Goal: Book appointment/travel/reservation

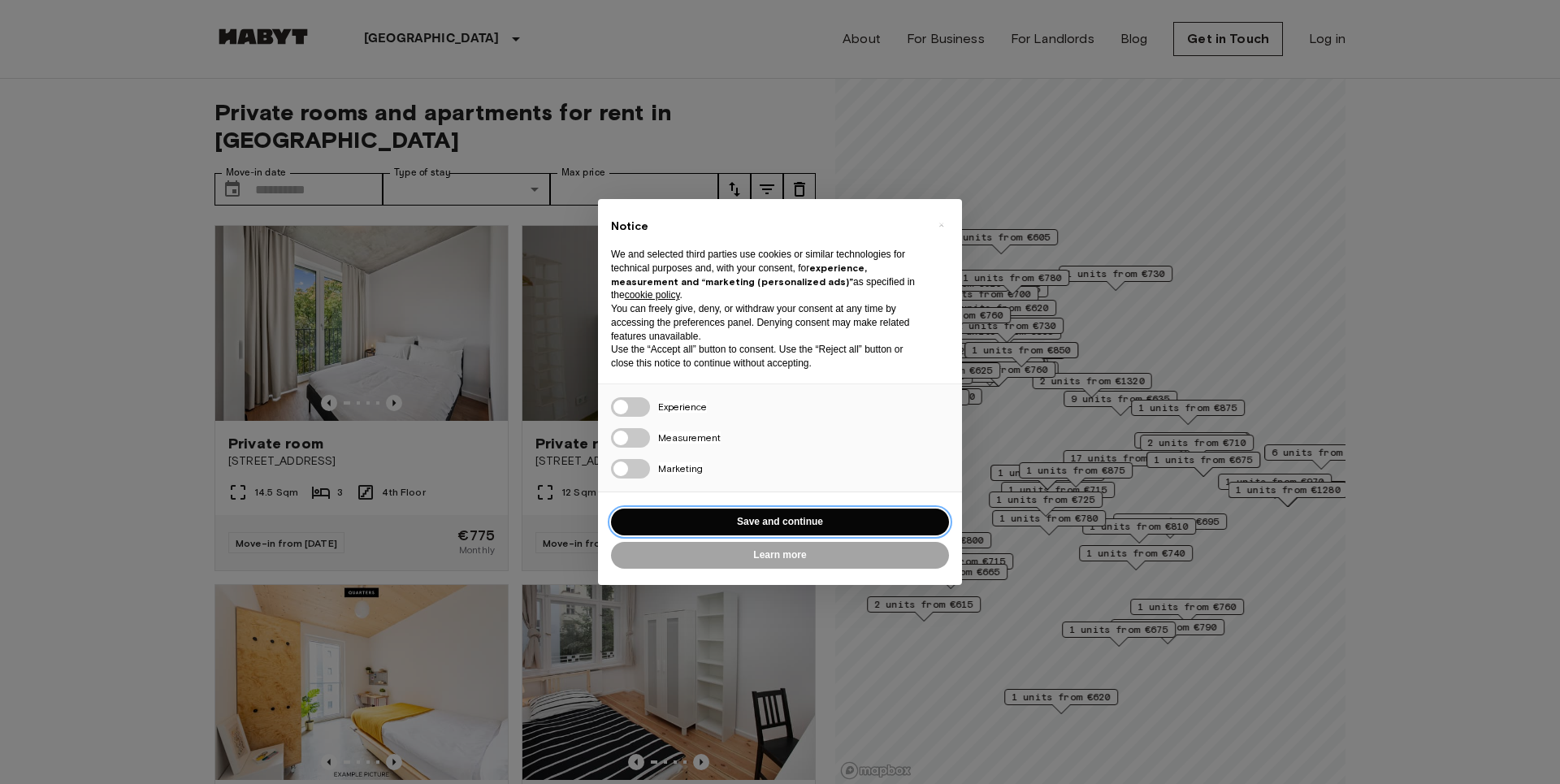
click at [820, 527] on button "Save and continue" at bounding box center [780, 522] width 338 height 27
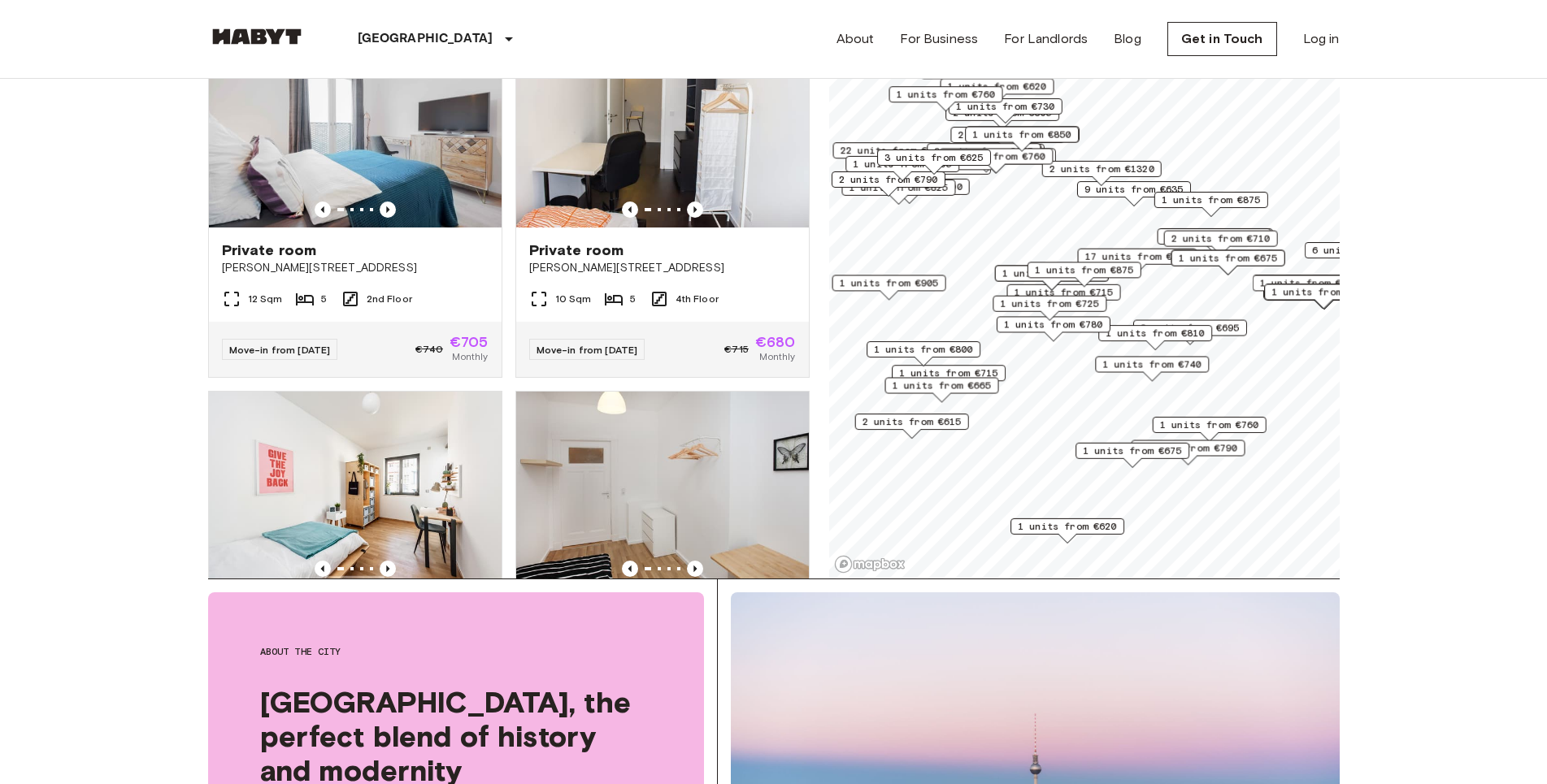
scroll to position [83, 0]
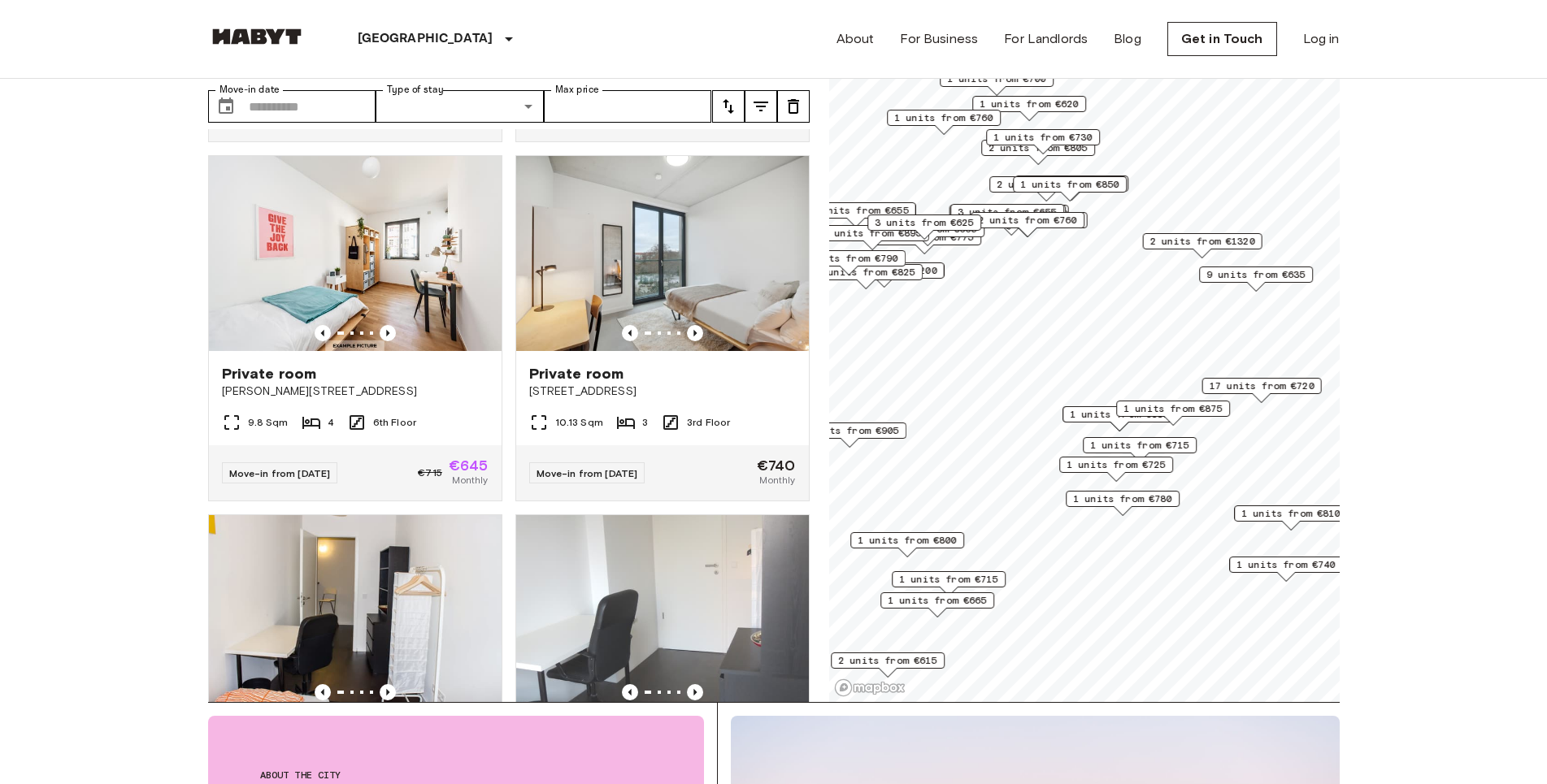
scroll to position [2132, 0]
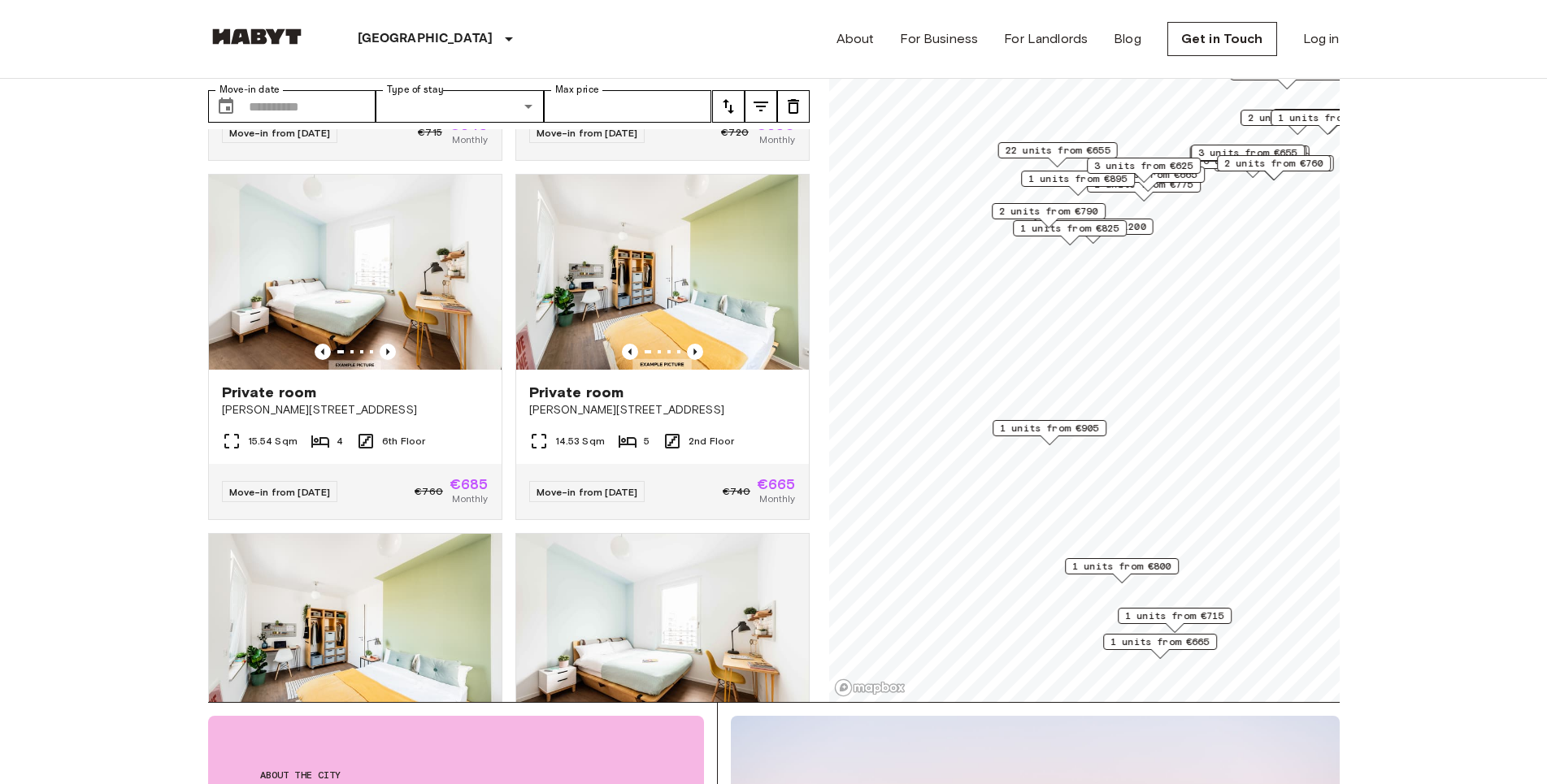
scroll to position [1027, 0]
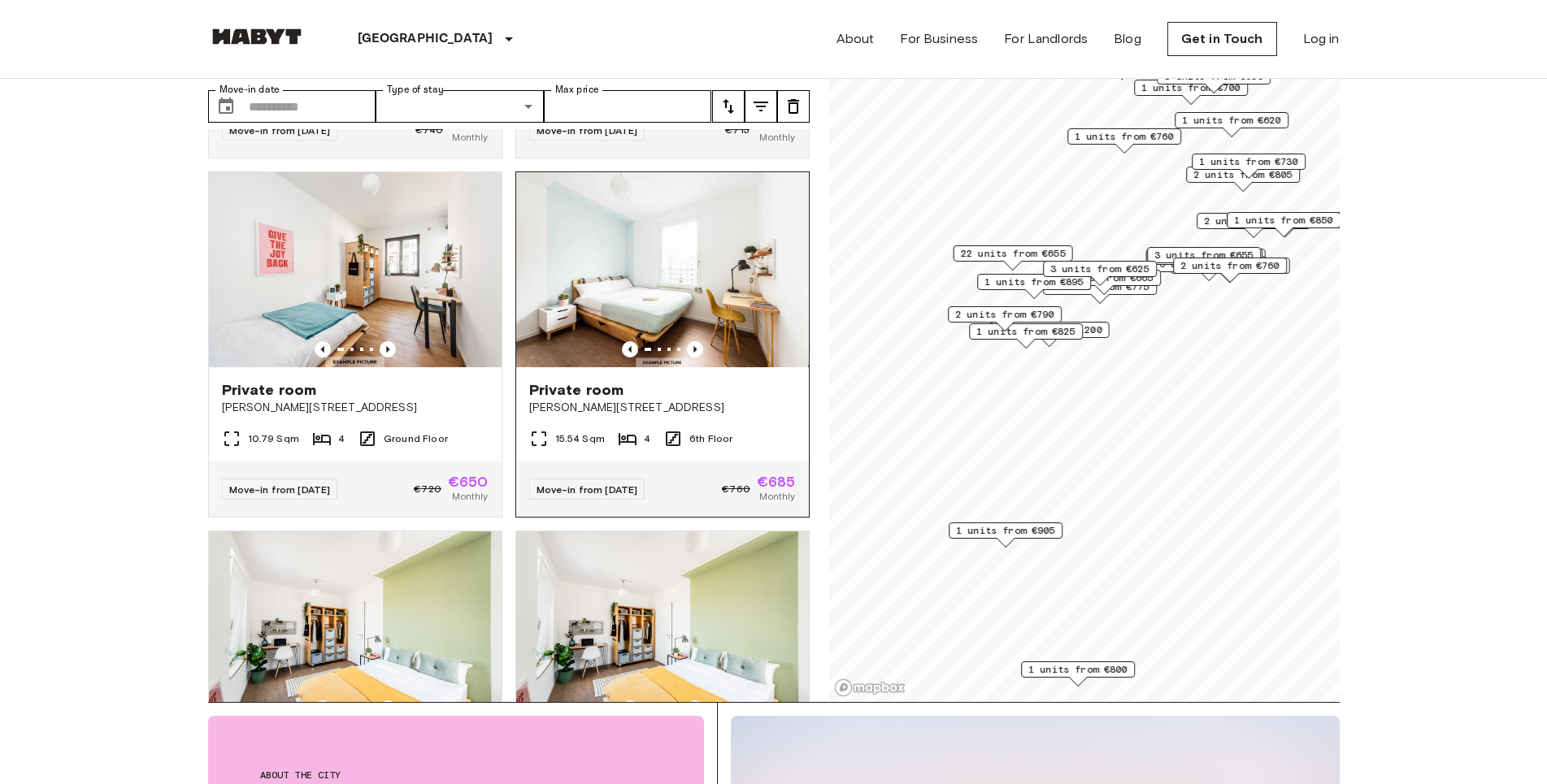
scroll to position [2045, 0]
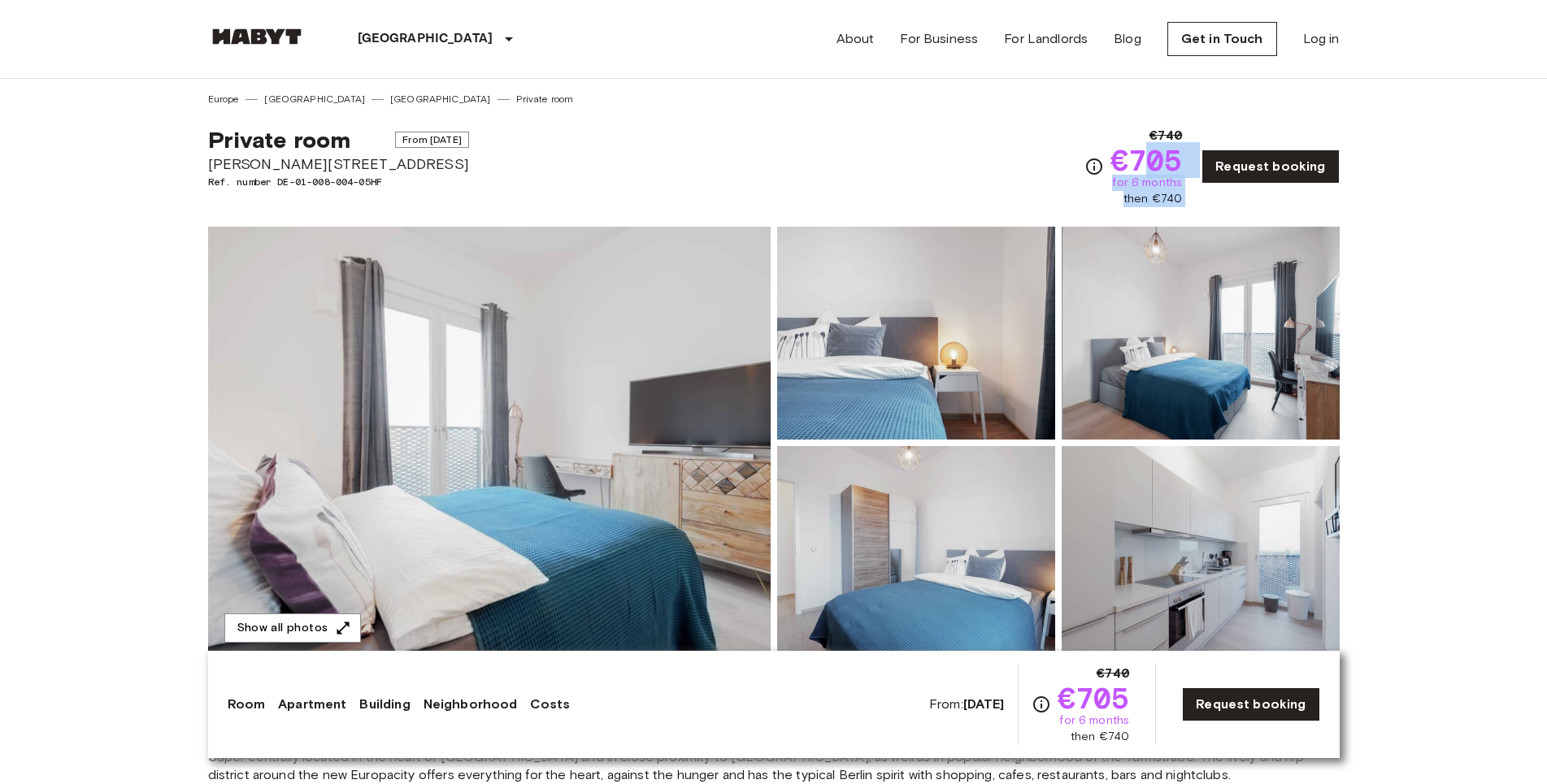
drag, startPoint x: 1161, startPoint y: 131, endPoint x: 1217, endPoint y: 130, distance: 56.0
click at [1217, 130] on div "€740 €705 for 6 months then €740 Request booking" at bounding box center [1211, 167] width 255 height 81
click at [902, 133] on div "Private room From Oct 19 2025 Klara Franke Straße 16 Ref. number DE-01-008-004-…" at bounding box center [774, 156] width 1132 height 100
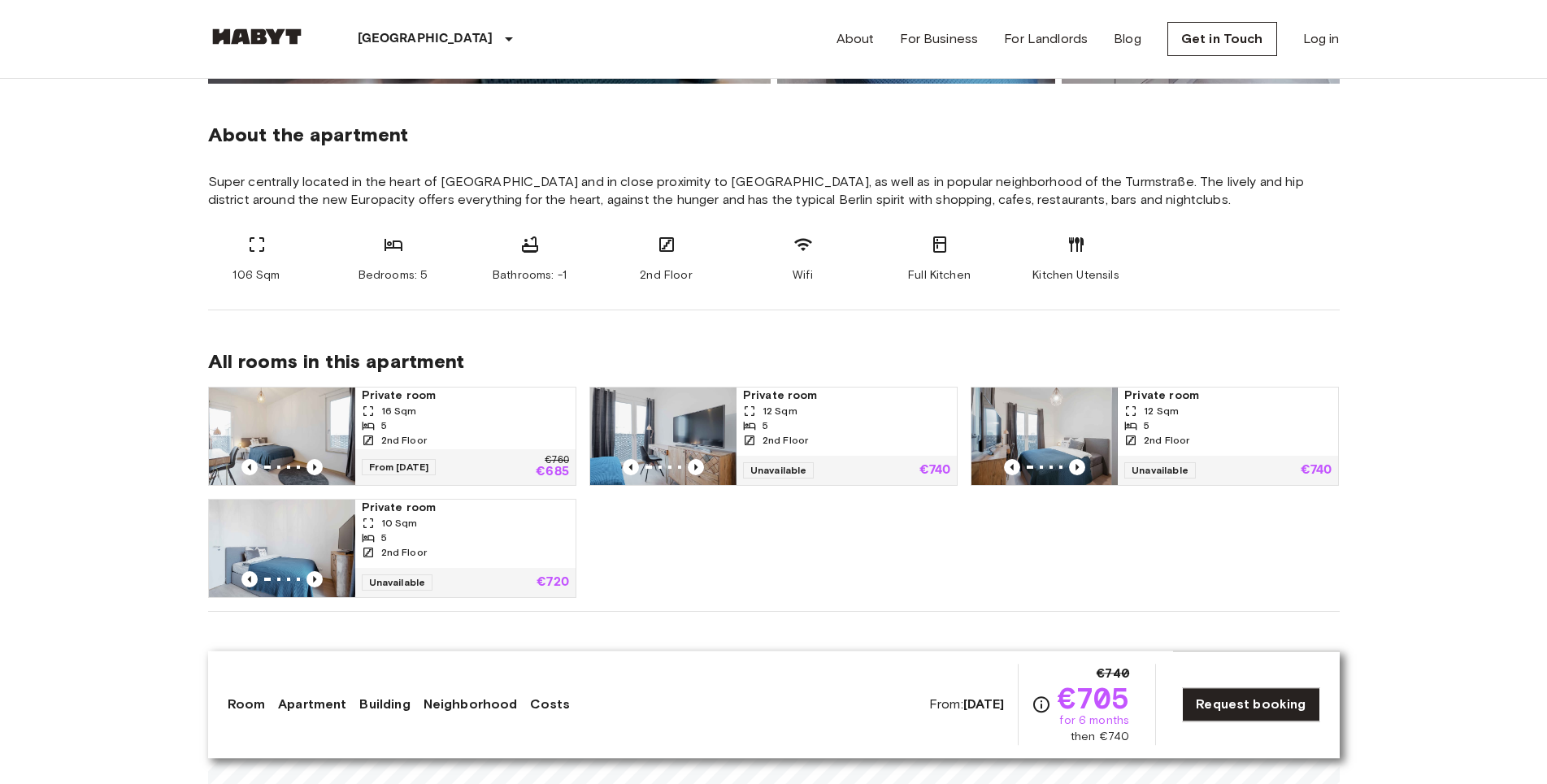
scroll to position [581, 0]
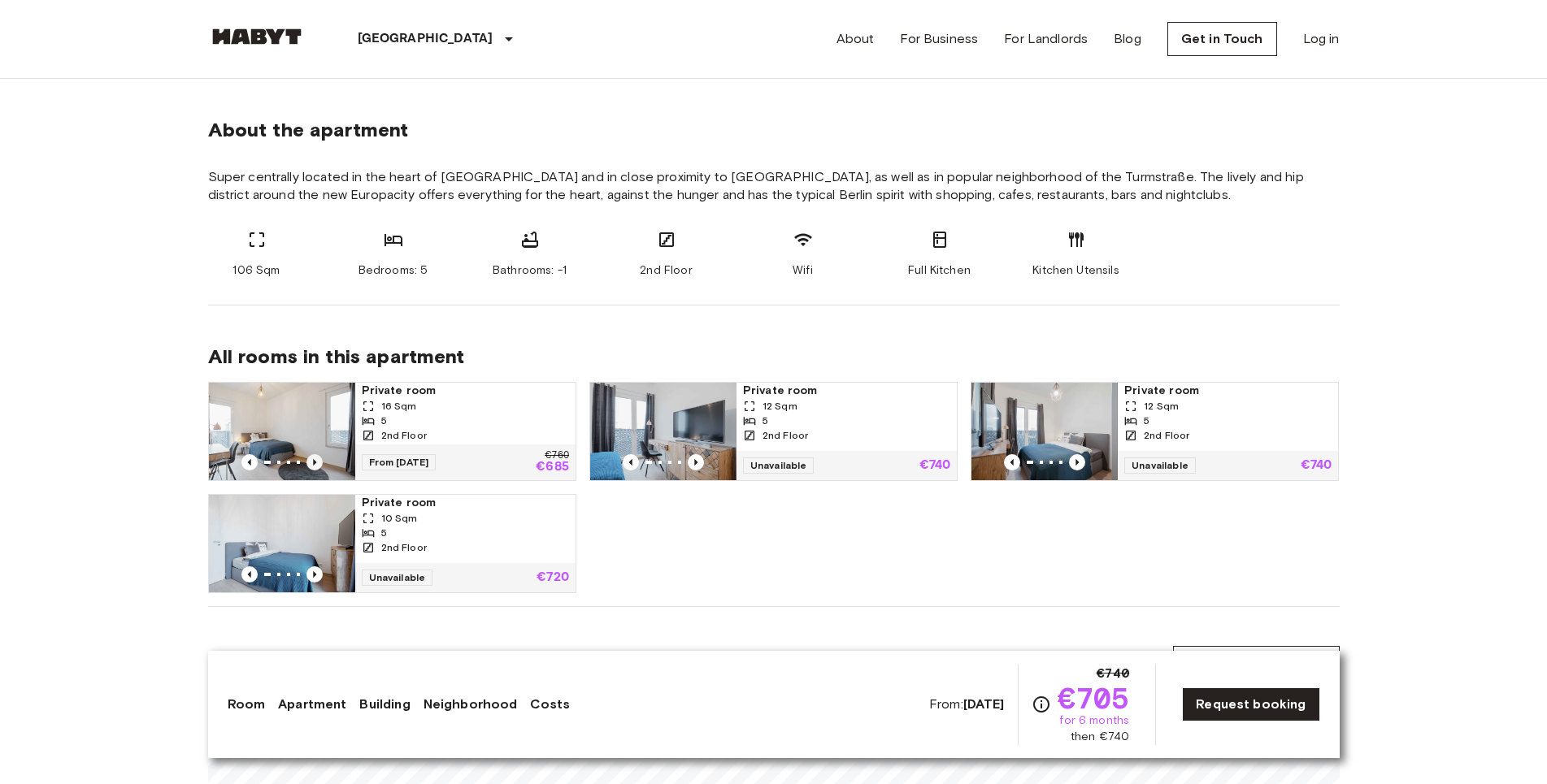
click at [313, 458] on icon "Previous image" at bounding box center [315, 463] width 17 height 17
click at [316, 456] on icon "Previous image" at bounding box center [315, 463] width 17 height 17
click at [312, 460] on icon "Previous image" at bounding box center [315, 463] width 17 height 17
click at [249, 463] on icon "Previous image" at bounding box center [248, 463] width 3 height 7
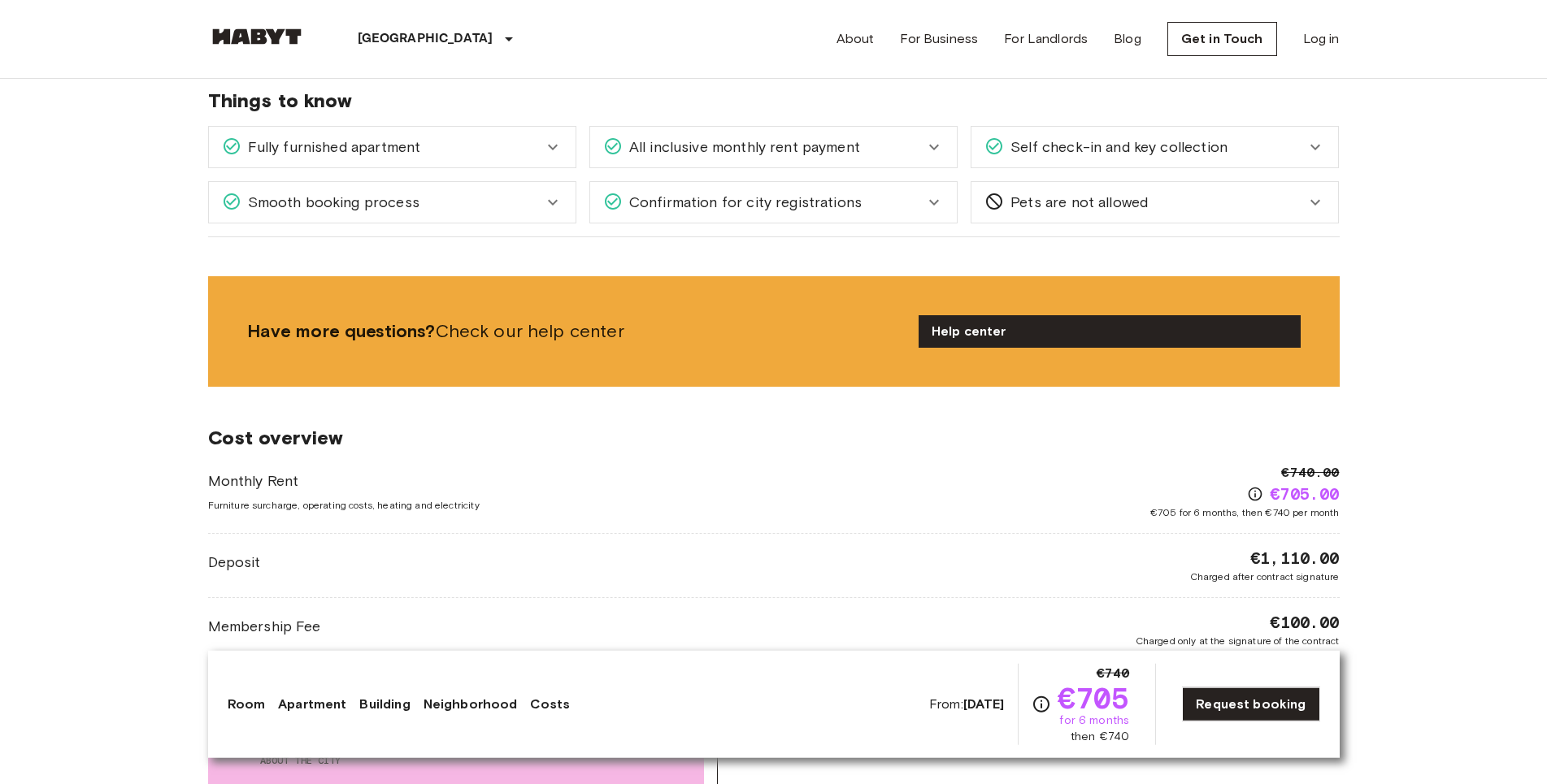
scroll to position [1628, 0]
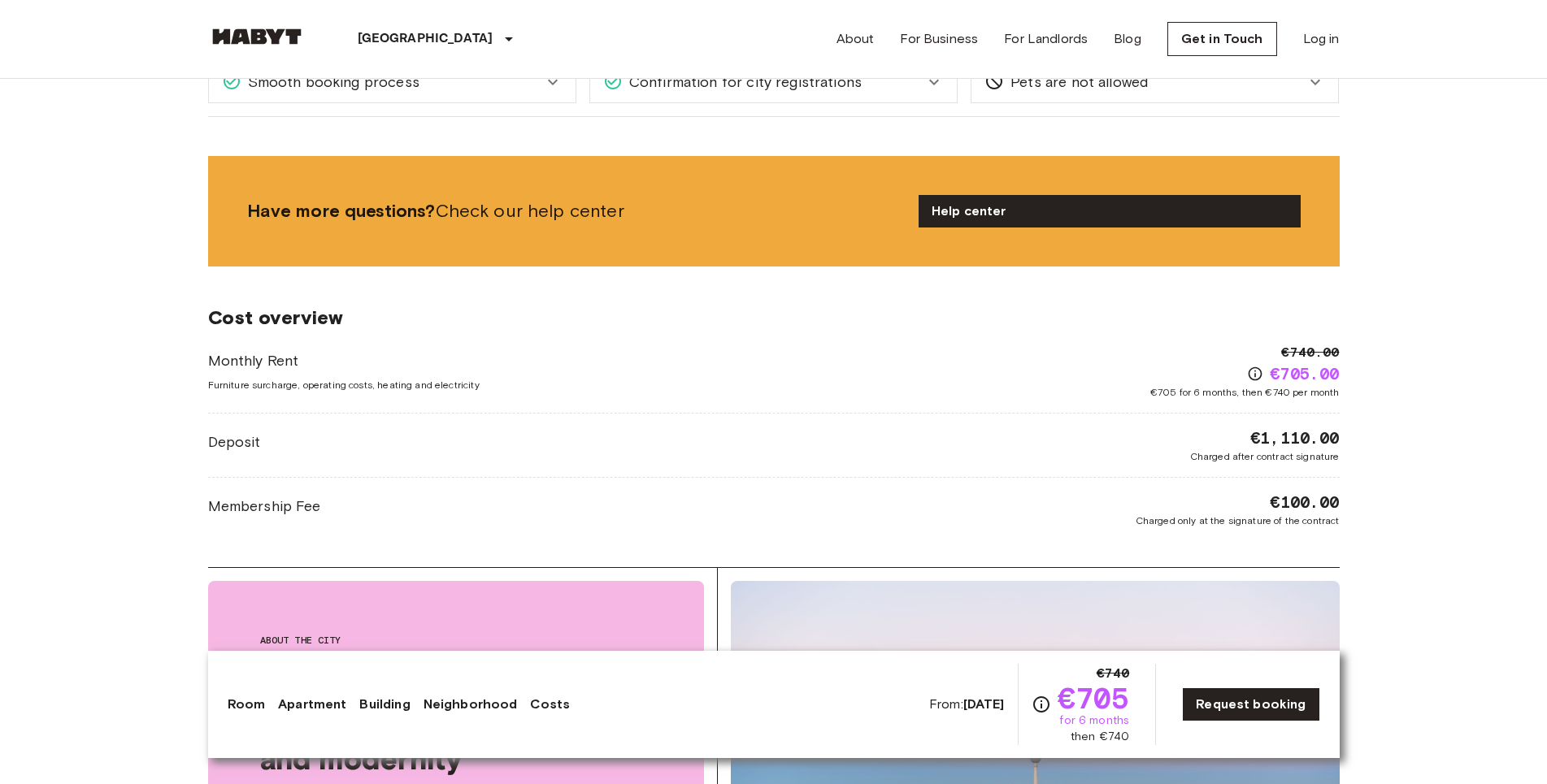
drag, startPoint x: 1196, startPoint y: 453, endPoint x: 1378, endPoint y: 441, distance: 182.4
click at [1362, 441] on body "Berlin Europe Amsterdam Berlin Brussels Cologne Dusseldorf Frankfurt Graz Hambu…" at bounding box center [774, 578] width 1547 height 4412
click at [1380, 442] on body "Berlin Europe Amsterdam Berlin Brussels Cologne Dusseldorf Frankfurt Graz Hambu…" at bounding box center [774, 578] width 1547 height 4412
drag, startPoint x: 1356, startPoint y: 492, endPoint x: 1392, endPoint y: 488, distance: 36.2
click at [1392, 488] on body "Berlin Europe Amsterdam Berlin Brussels Cologne Dusseldorf Frankfurt Graz Hambu…" at bounding box center [774, 578] width 1547 height 4412
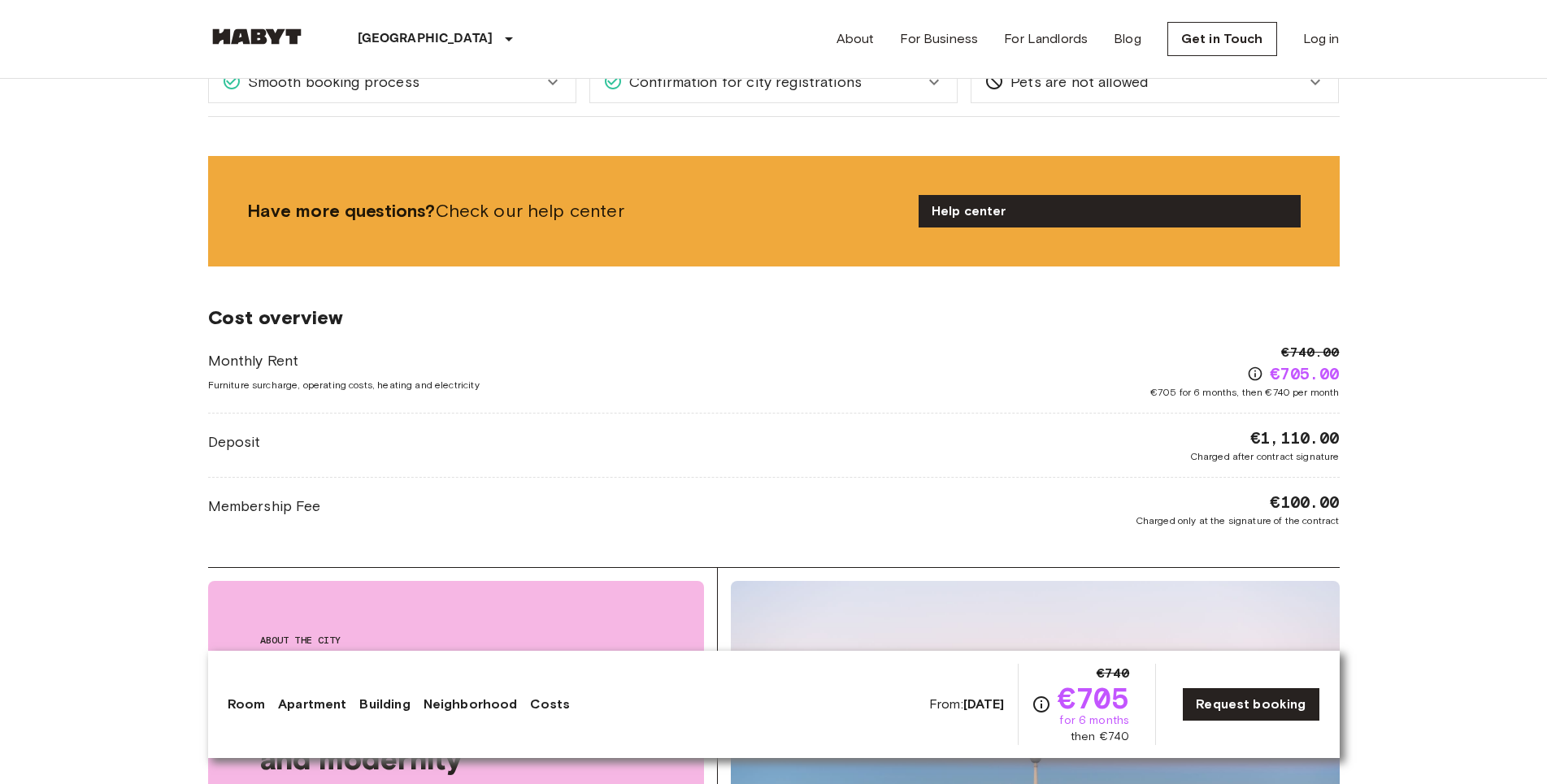
click at [1388, 502] on body "Berlin Europe Amsterdam Berlin Brussels Cologne Dusseldorf Frankfurt Graz Hambu…" at bounding box center [774, 578] width 1547 height 4412
drag, startPoint x: 1159, startPoint y: 389, endPoint x: 1248, endPoint y: 396, distance: 89.3
click at [1248, 396] on span "€705 for 6 months, then €740 per month" at bounding box center [1245, 393] width 189 height 15
click at [1220, 411] on div "Monthly Rent Furniture surcharge, operating costs, heating and electricity €740…" at bounding box center [774, 435] width 1132 height 185
drag, startPoint x: 1240, startPoint y: 399, endPoint x: 1358, endPoint y: 403, distance: 118.1
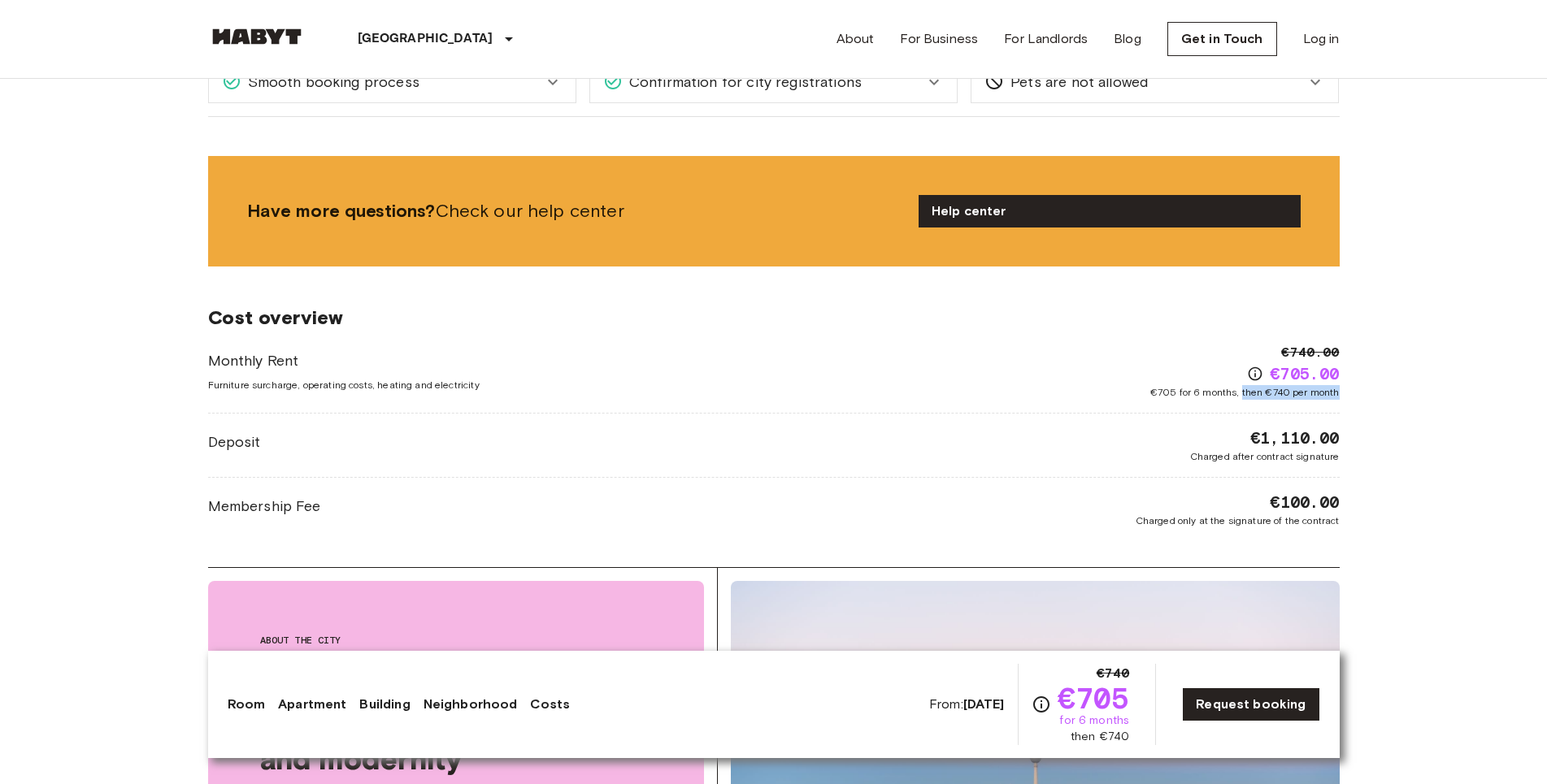
click at [1358, 403] on div "Europe Germany Berlin Private room Private room From Oct 19 2025 Klara Franke S…" at bounding box center [774, 250] width 1171 height 3599
click at [1402, 409] on body "Berlin Europe Amsterdam Berlin Brussels Cologne Dusseldorf Frankfurt Graz Hambu…" at bounding box center [774, 578] width 1547 height 4412
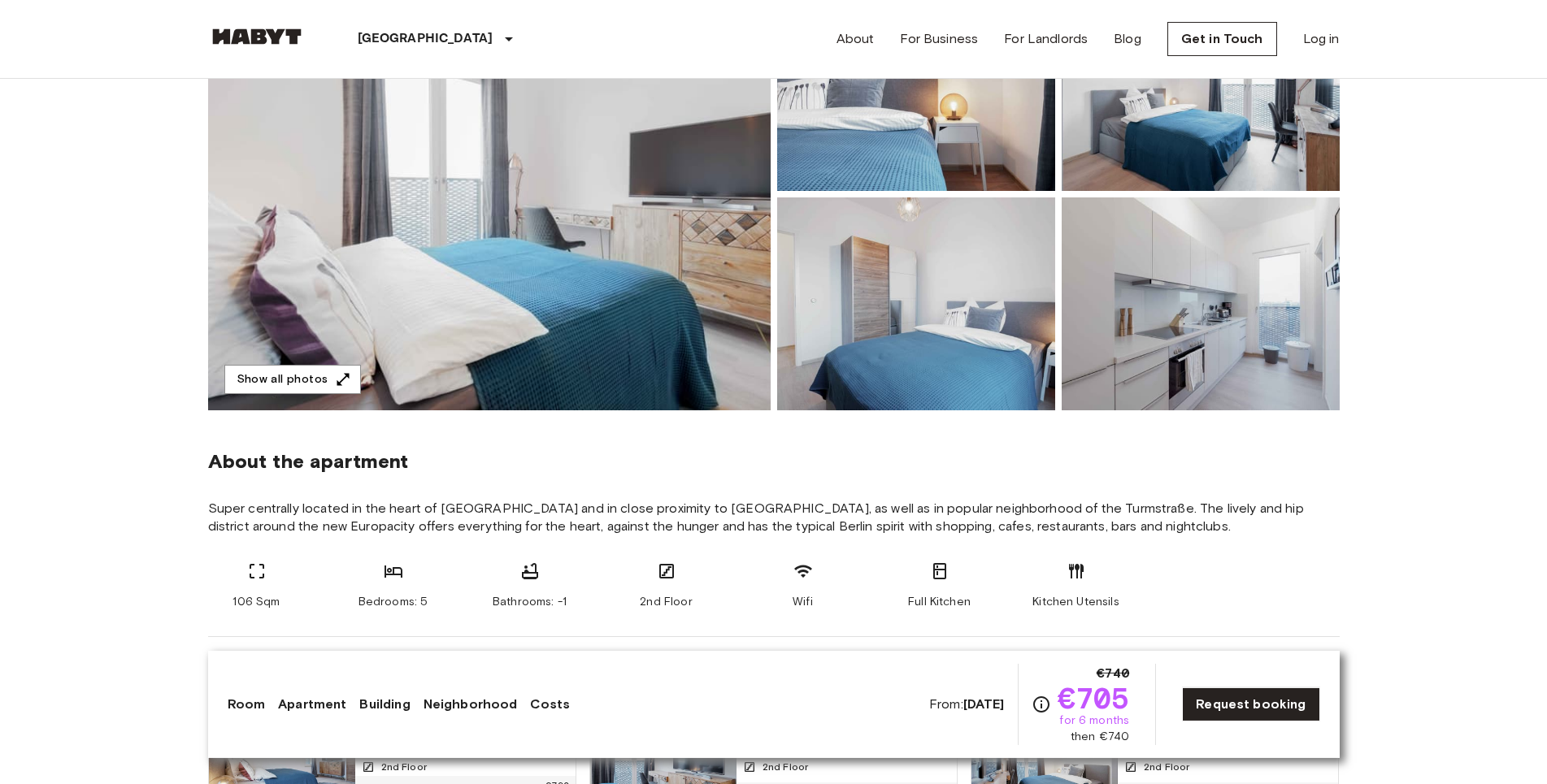
scroll to position [414, 0]
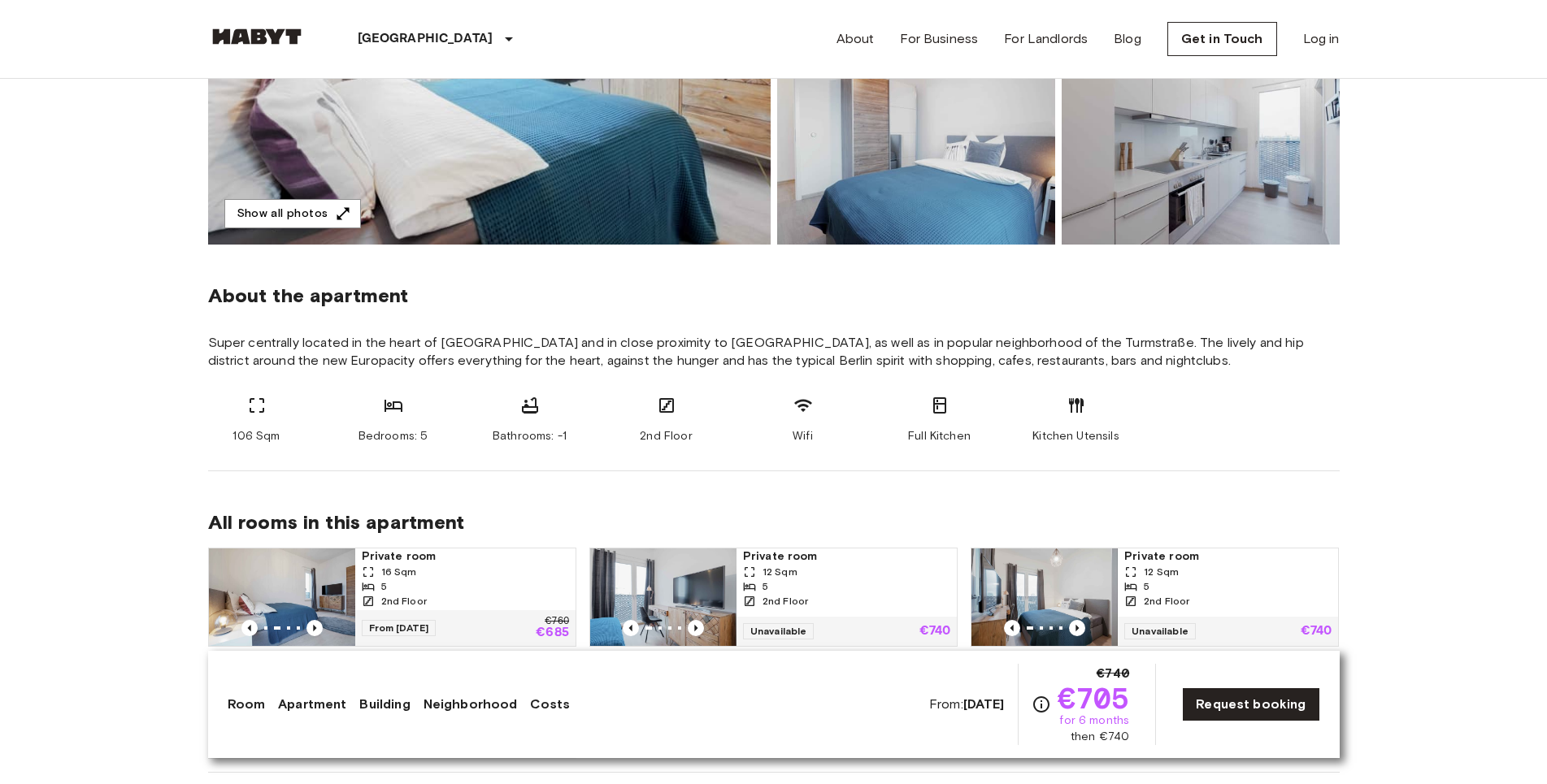
click at [1068, 336] on span "Super centrally located in the heart of Berlin and in close proximity to Berlin…" at bounding box center [774, 351] width 1132 height 36
click at [1273, 336] on span "Super centrally located in the heart of Berlin and in close proximity to Berlin…" at bounding box center [774, 351] width 1132 height 36
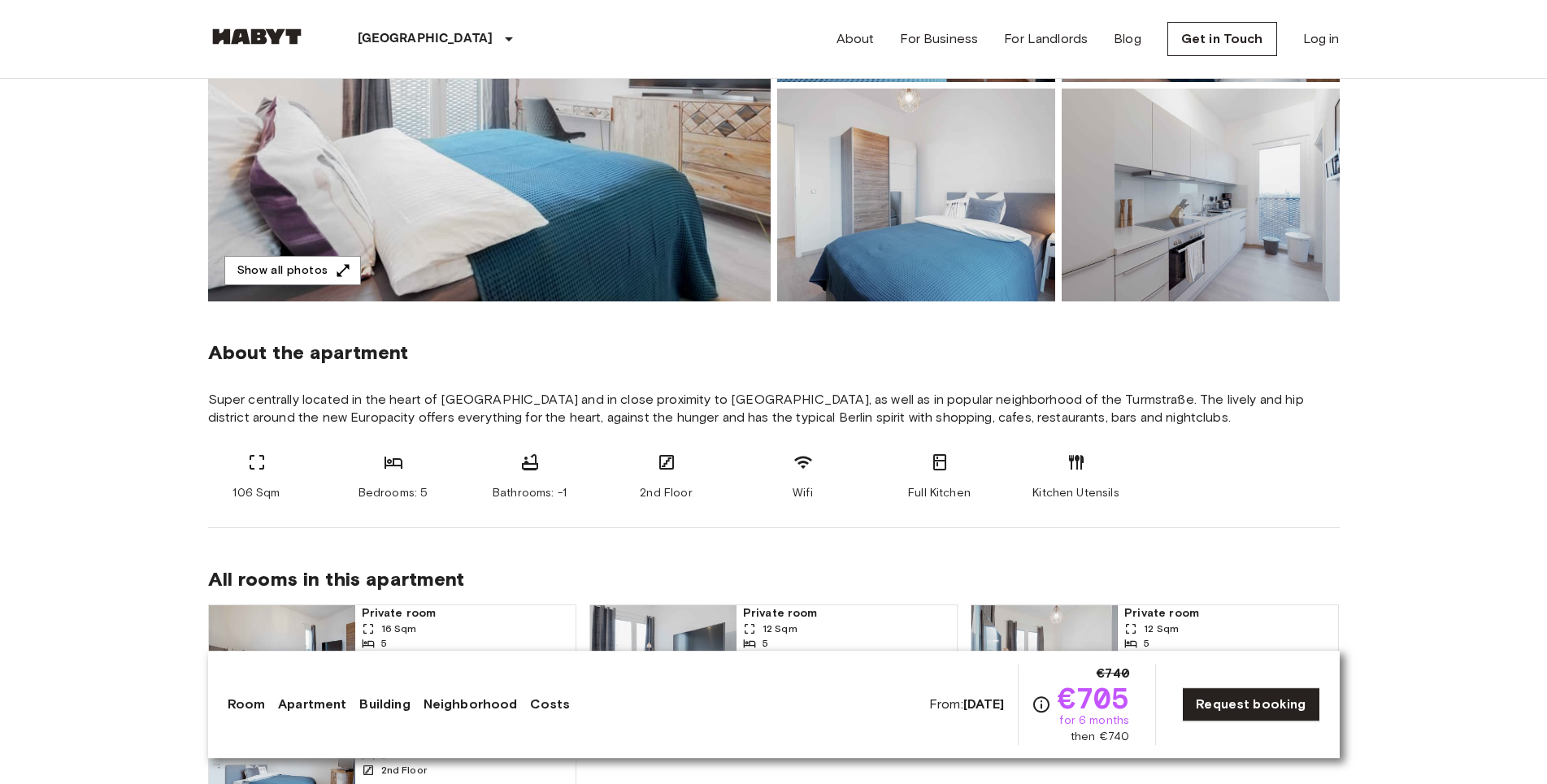
scroll to position [497, 0]
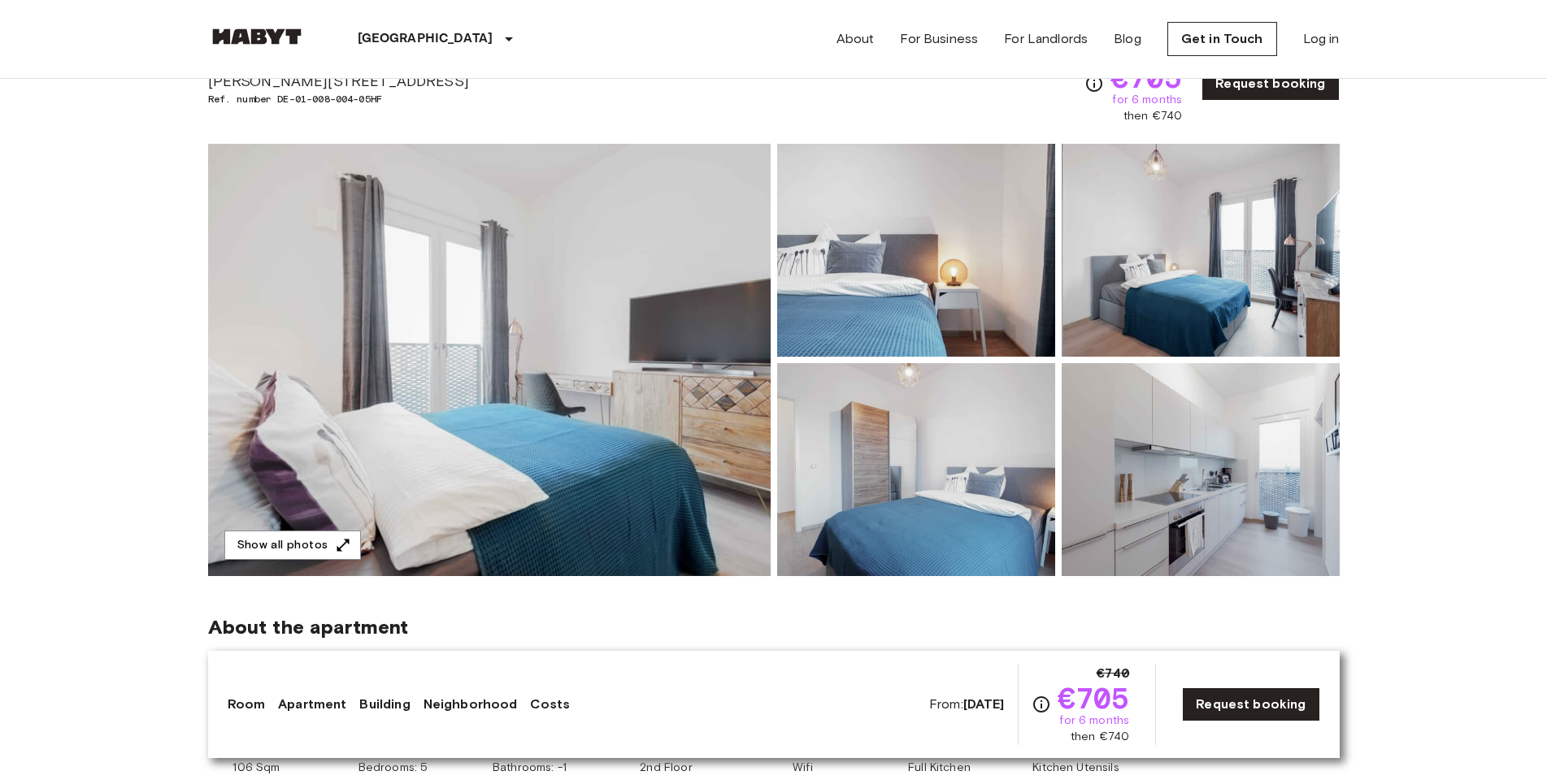
scroll to position [0, 0]
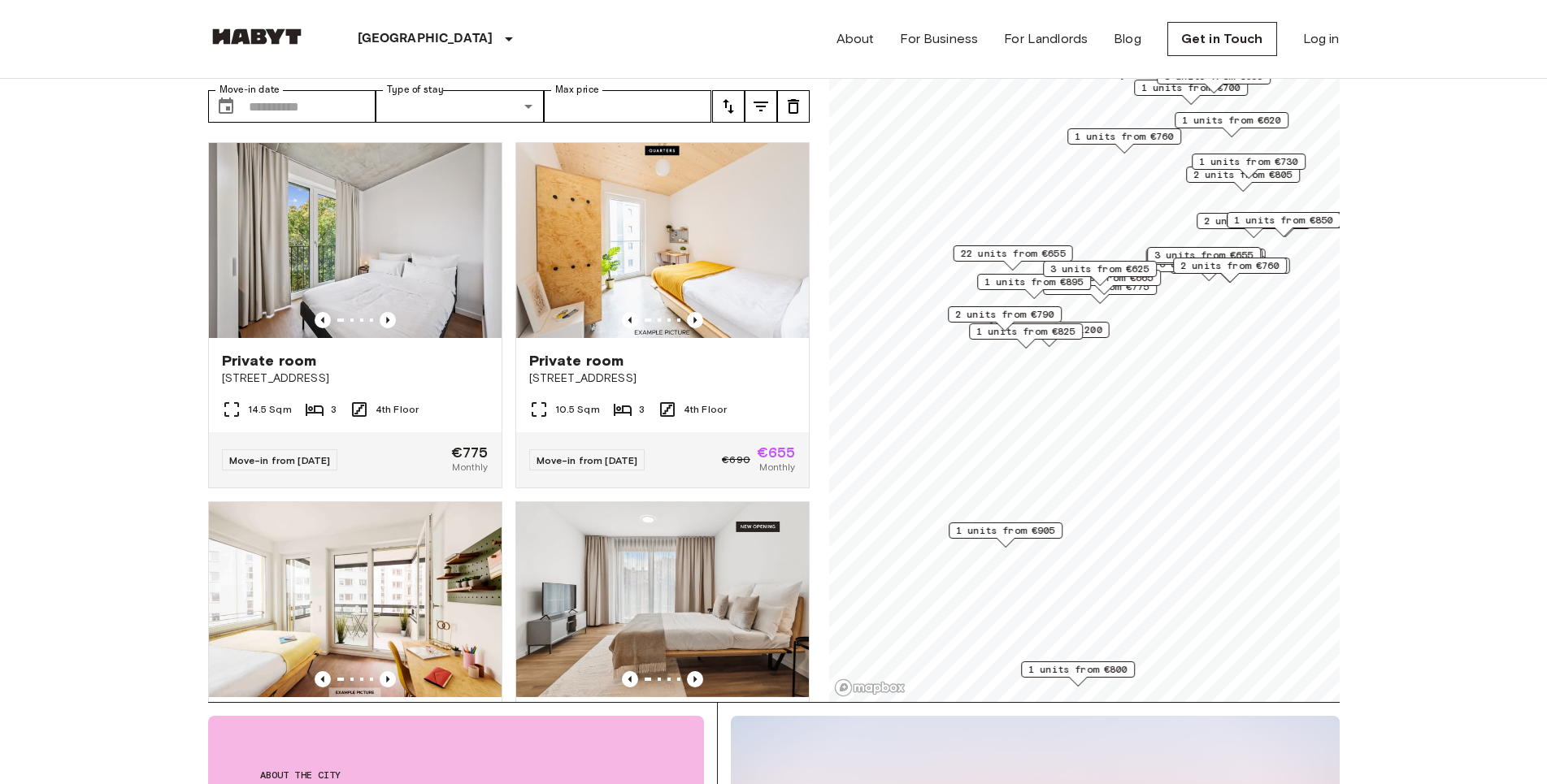
scroll to position [2045, 0]
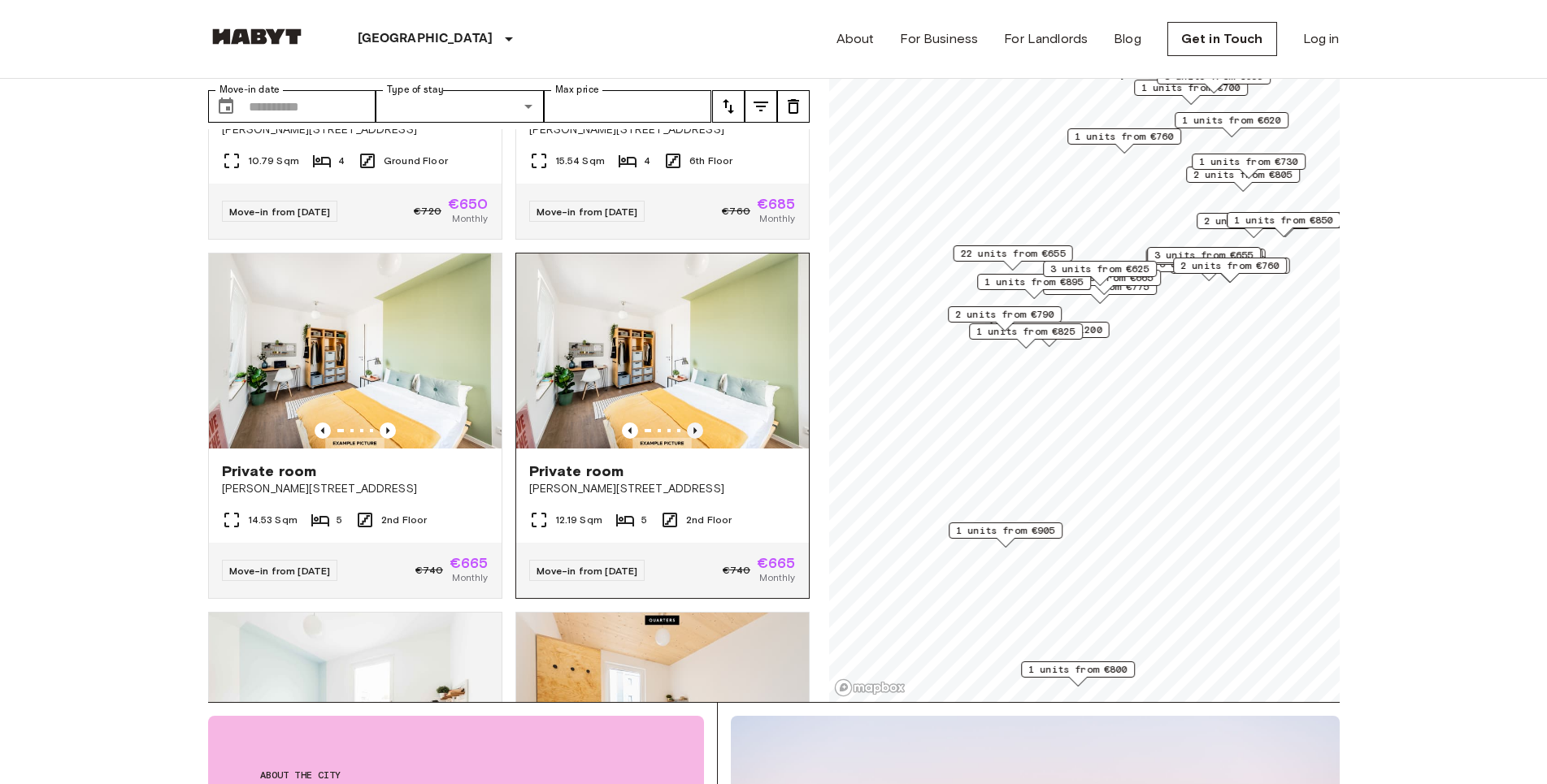
click at [687, 439] on icon "Previous image" at bounding box center [695, 431] width 17 height 17
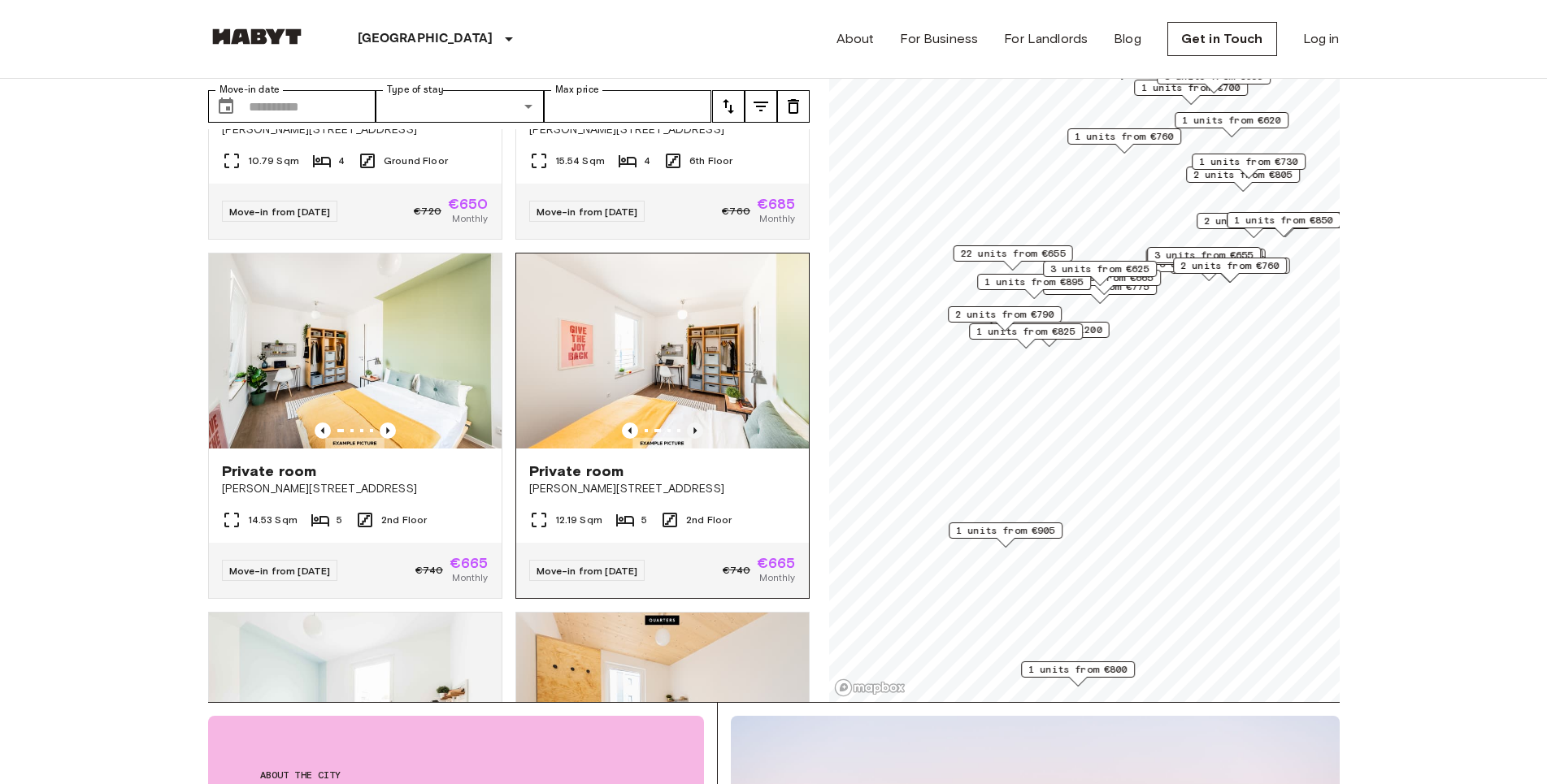
click at [687, 439] on icon "Previous image" at bounding box center [695, 431] width 17 height 17
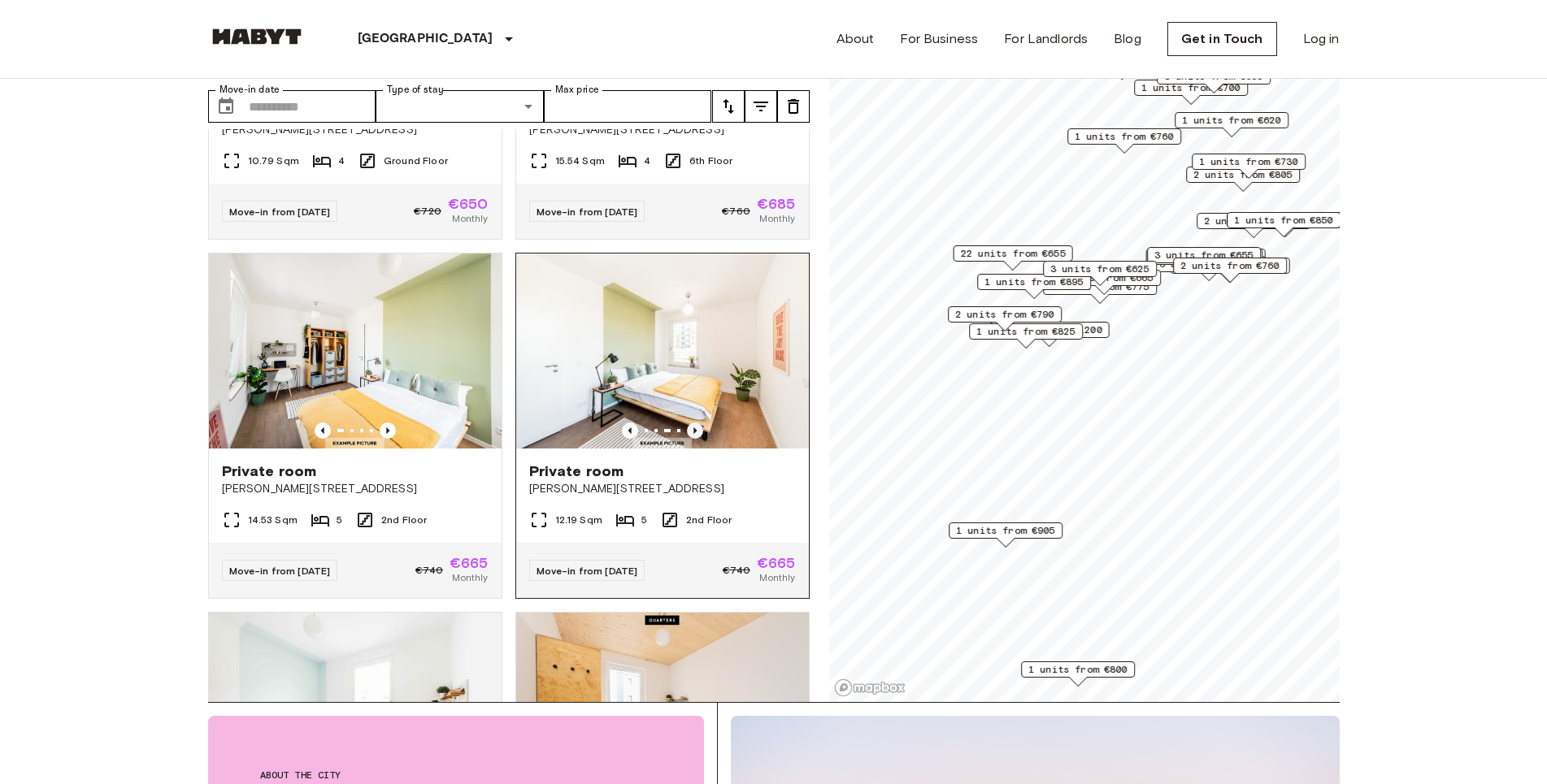
click at [687, 439] on icon "Previous image" at bounding box center [695, 431] width 17 height 17
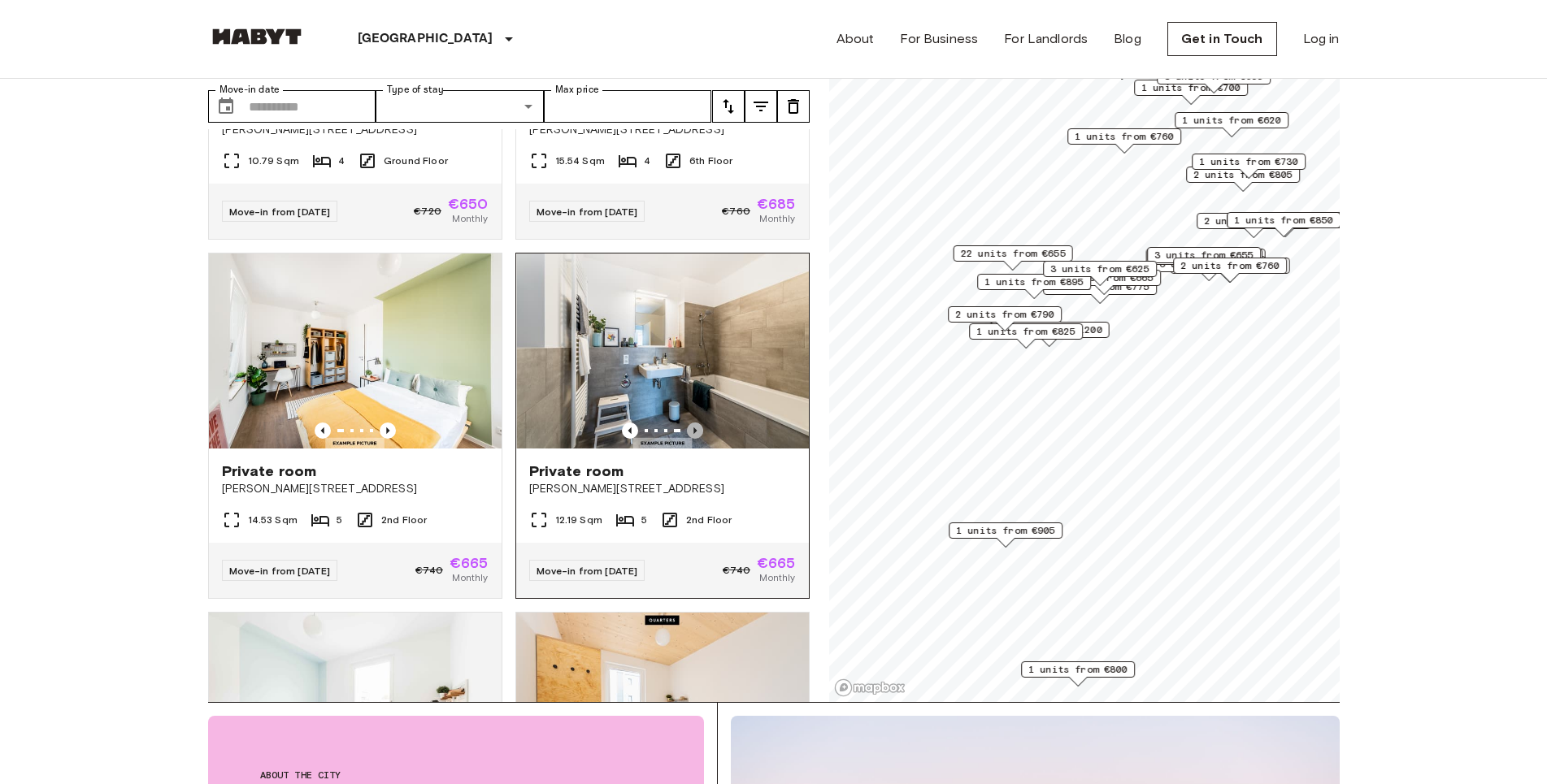
click at [687, 439] on icon "Previous image" at bounding box center [695, 431] width 17 height 17
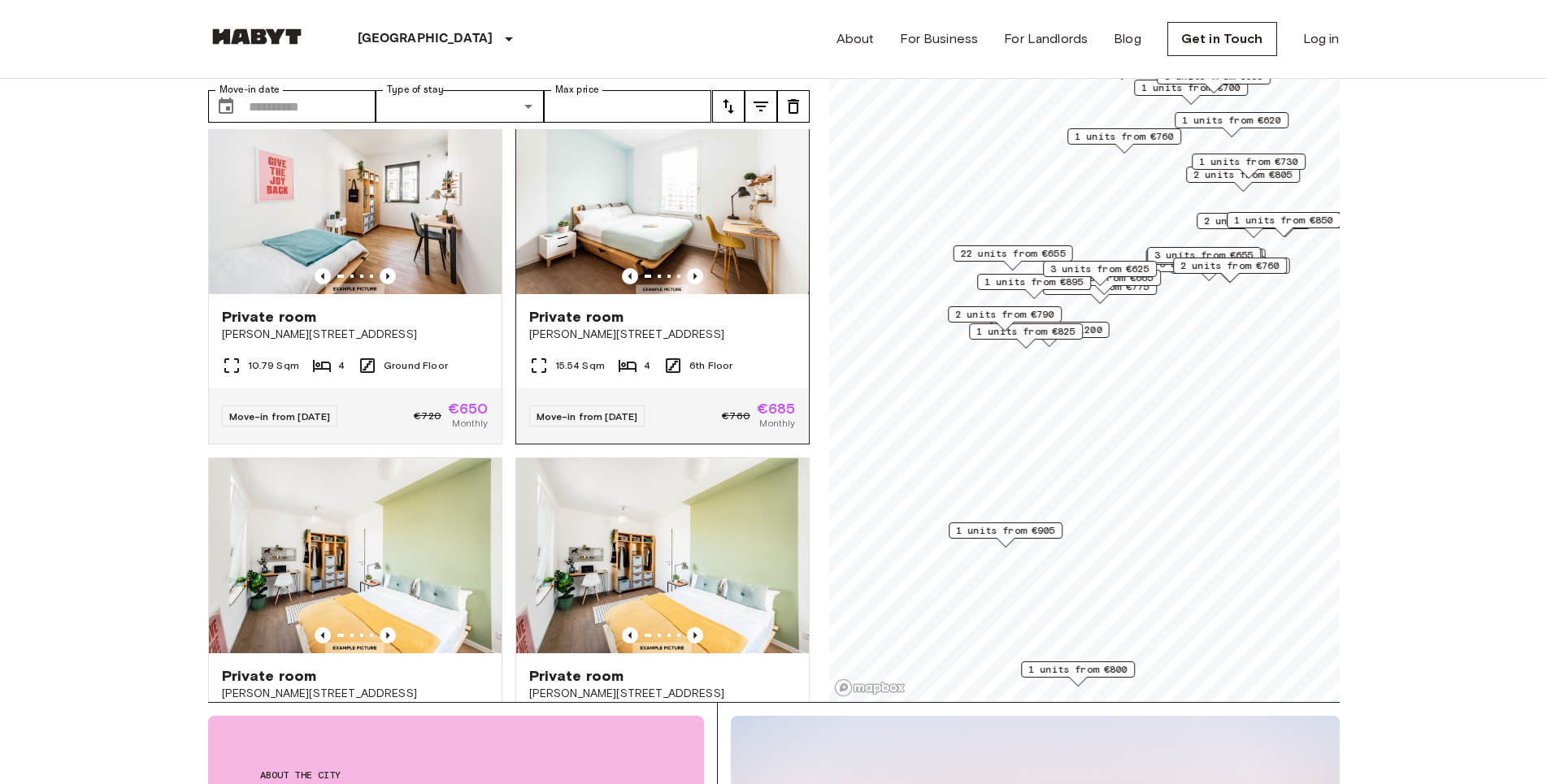
scroll to position [1766, 0]
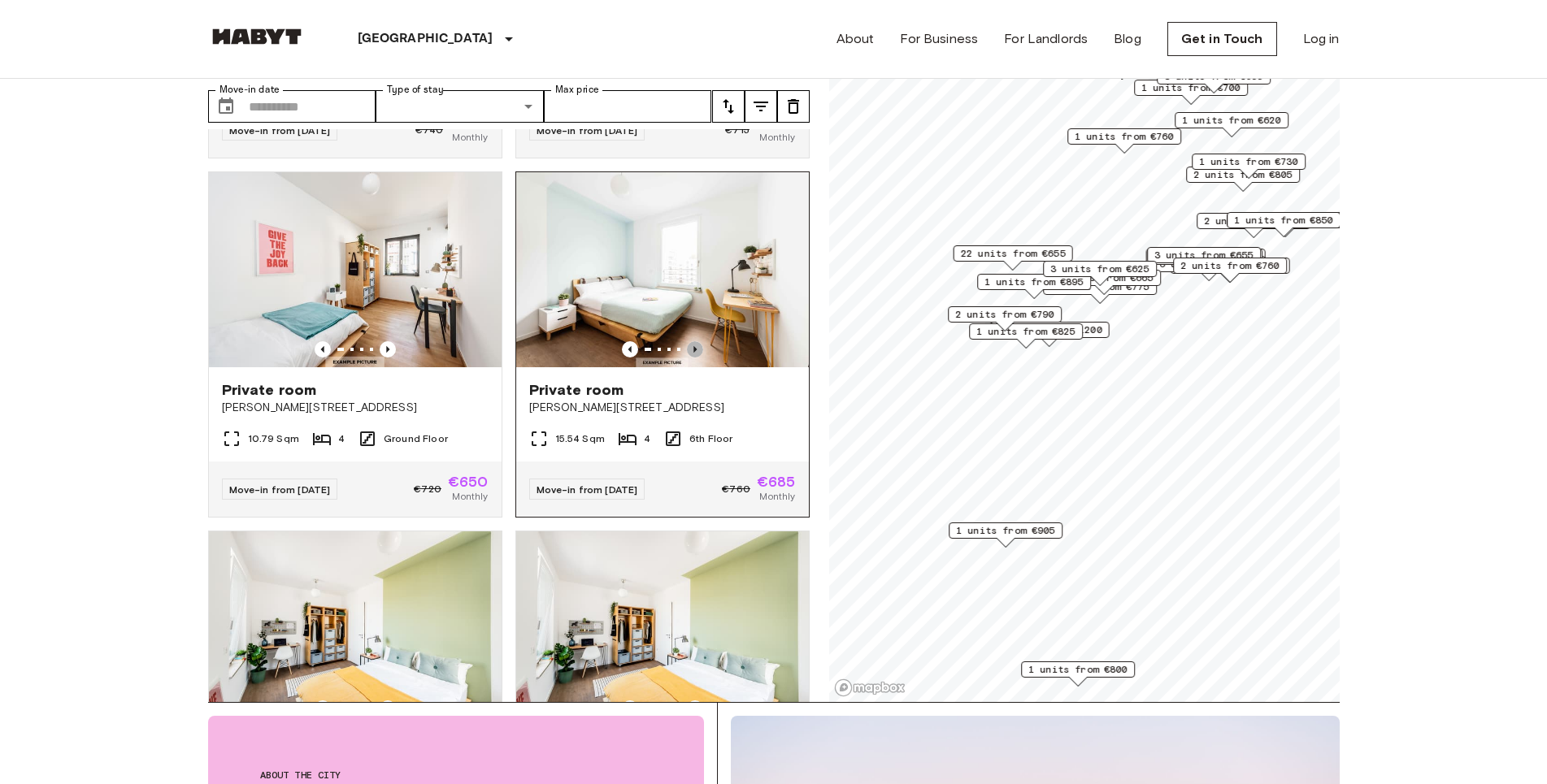
click at [690, 357] on icon "Previous image" at bounding box center [695, 350] width 17 height 17
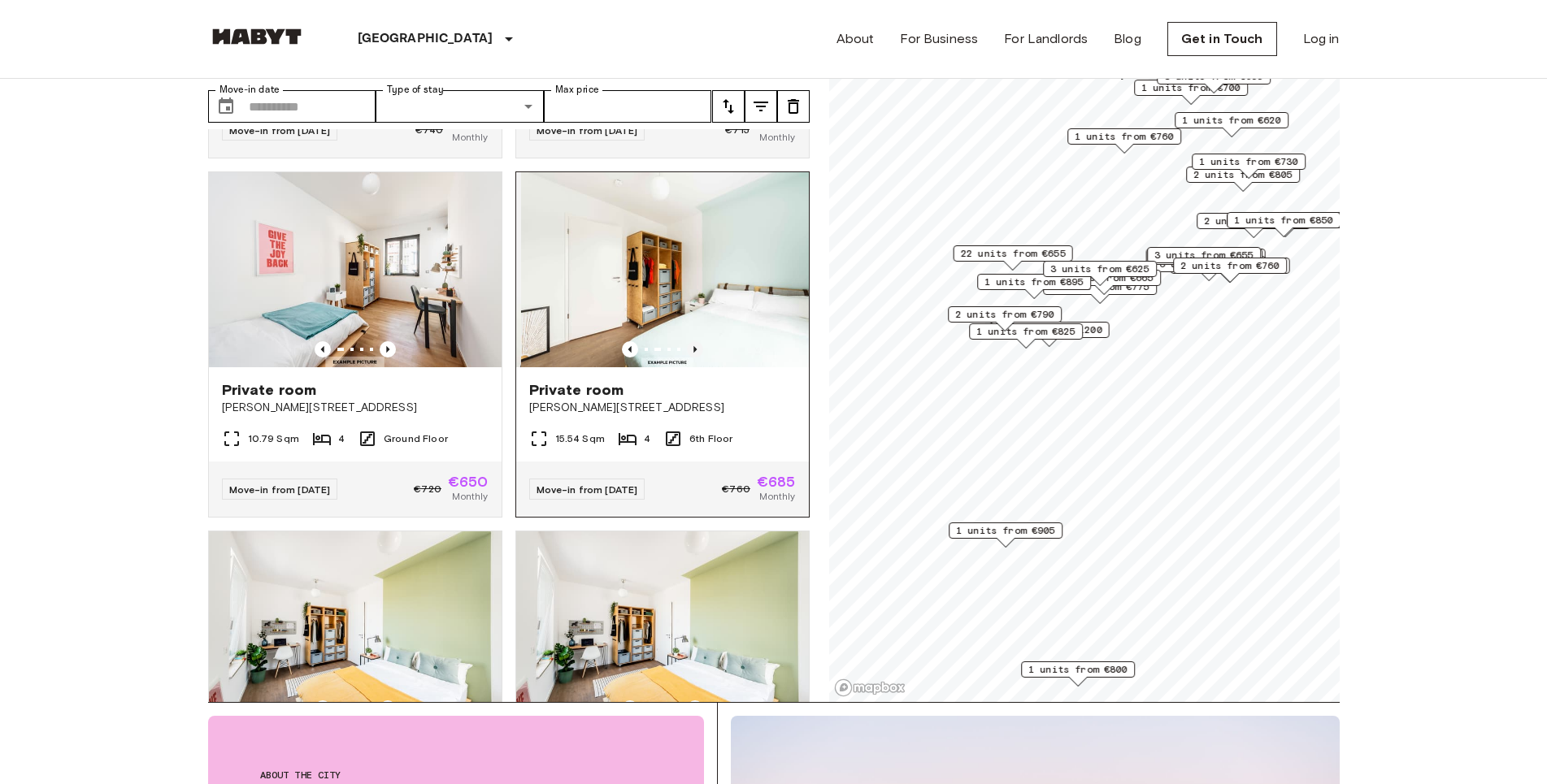
click at [690, 357] on icon "Previous image" at bounding box center [695, 350] width 17 height 17
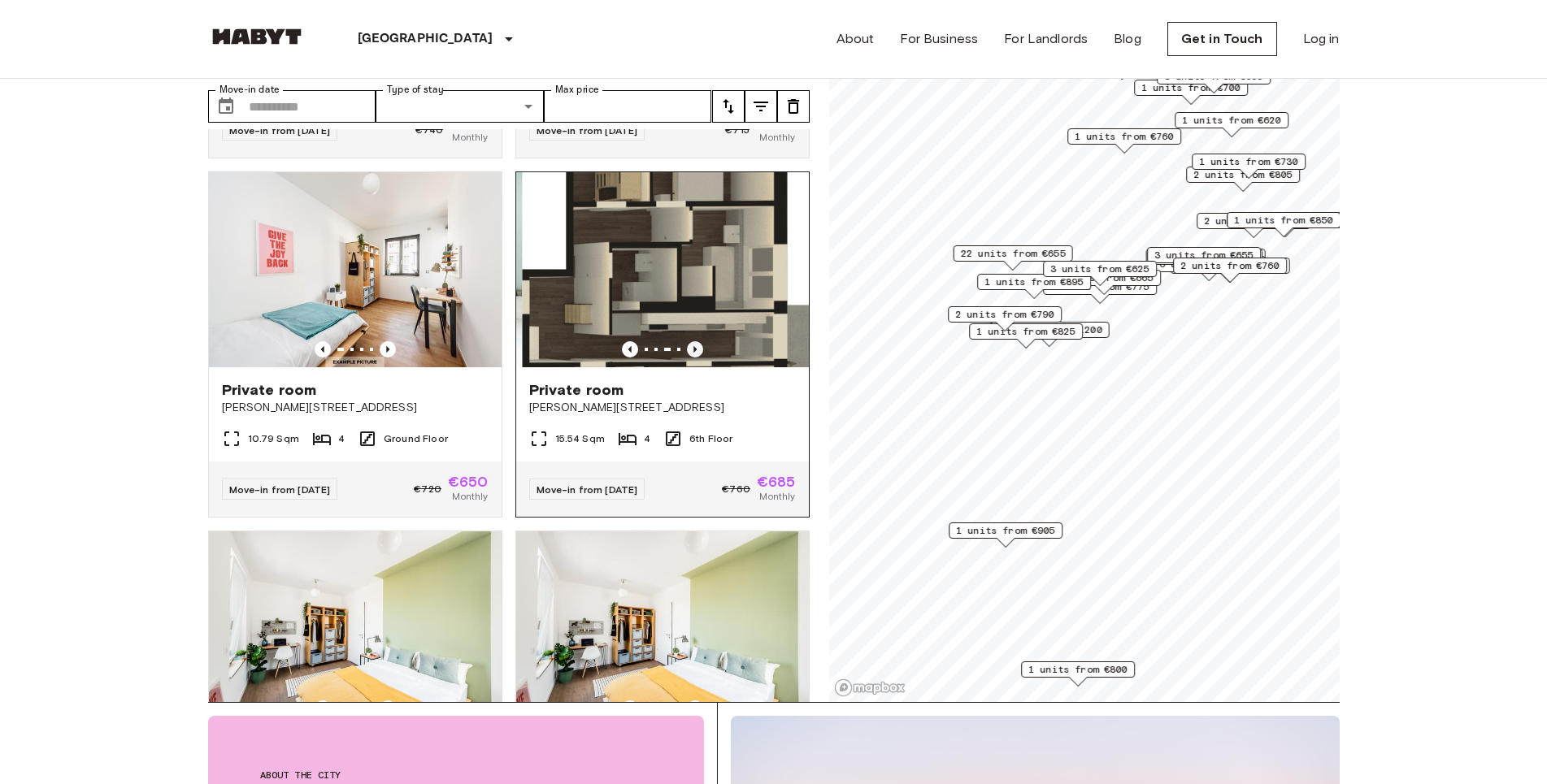
click at [690, 357] on icon "Previous image" at bounding box center [695, 350] width 17 height 17
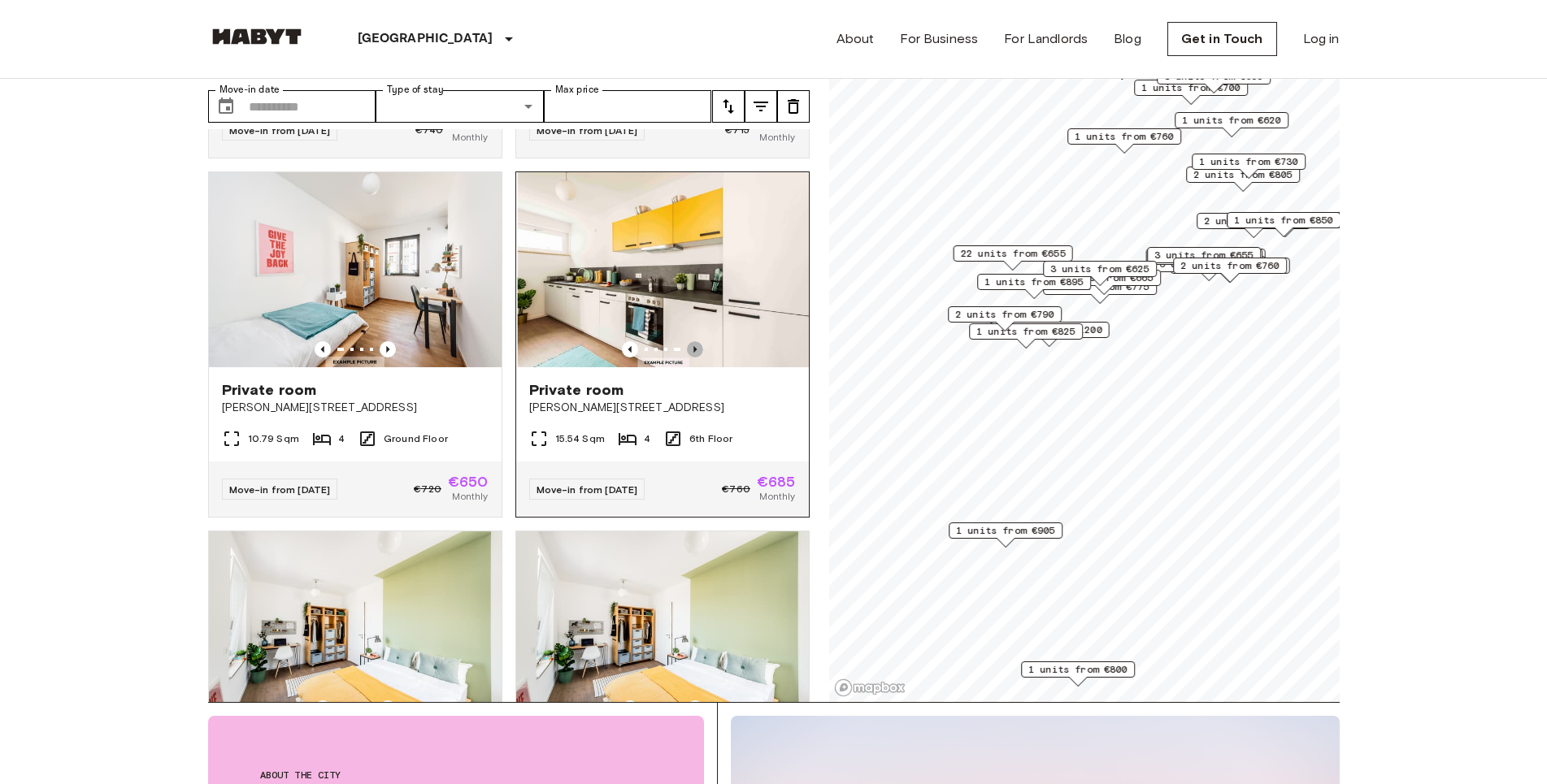
click at [690, 357] on icon "Previous image" at bounding box center [695, 350] width 17 height 17
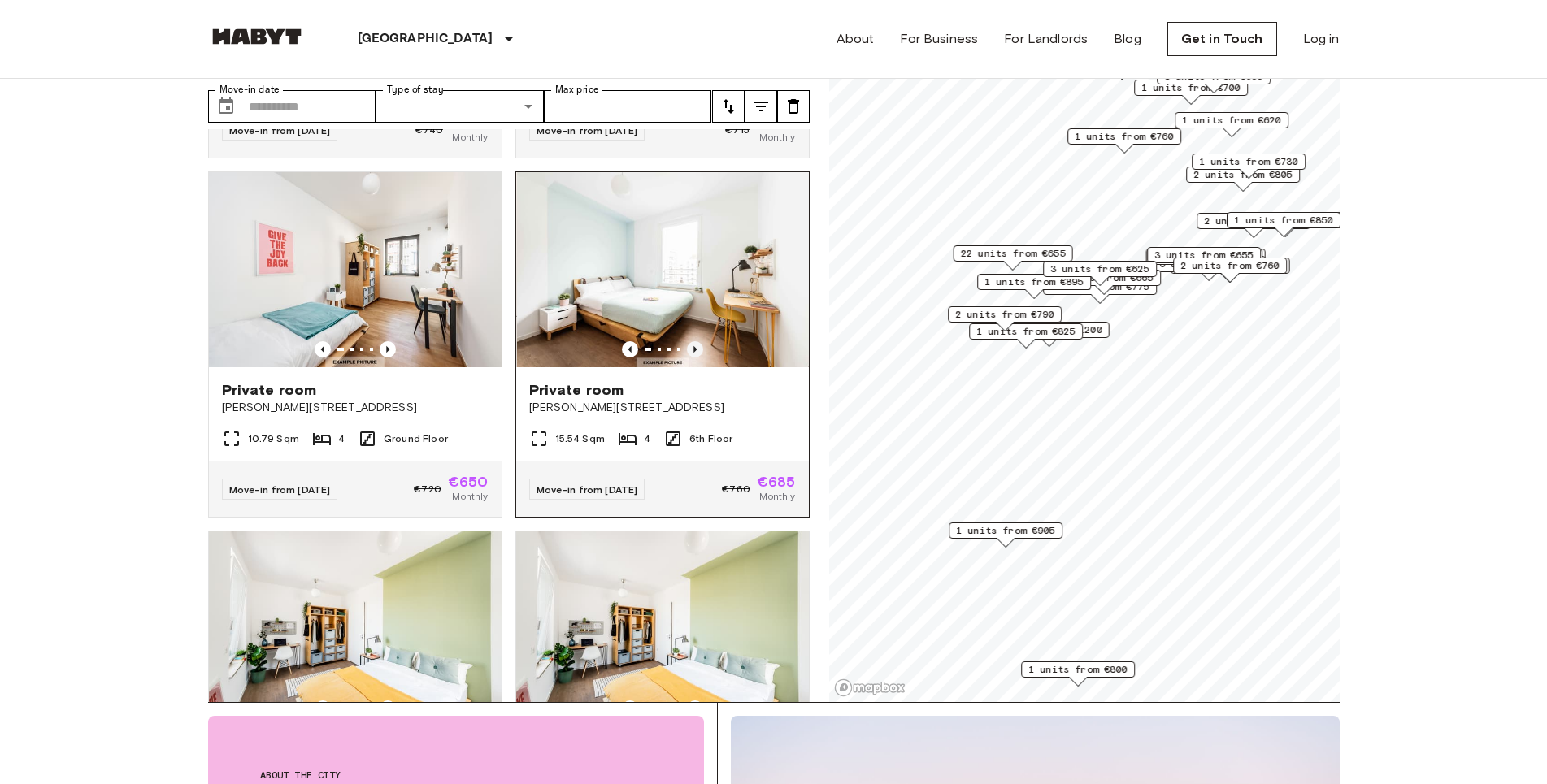
click at [690, 357] on icon "Previous image" at bounding box center [695, 350] width 17 height 17
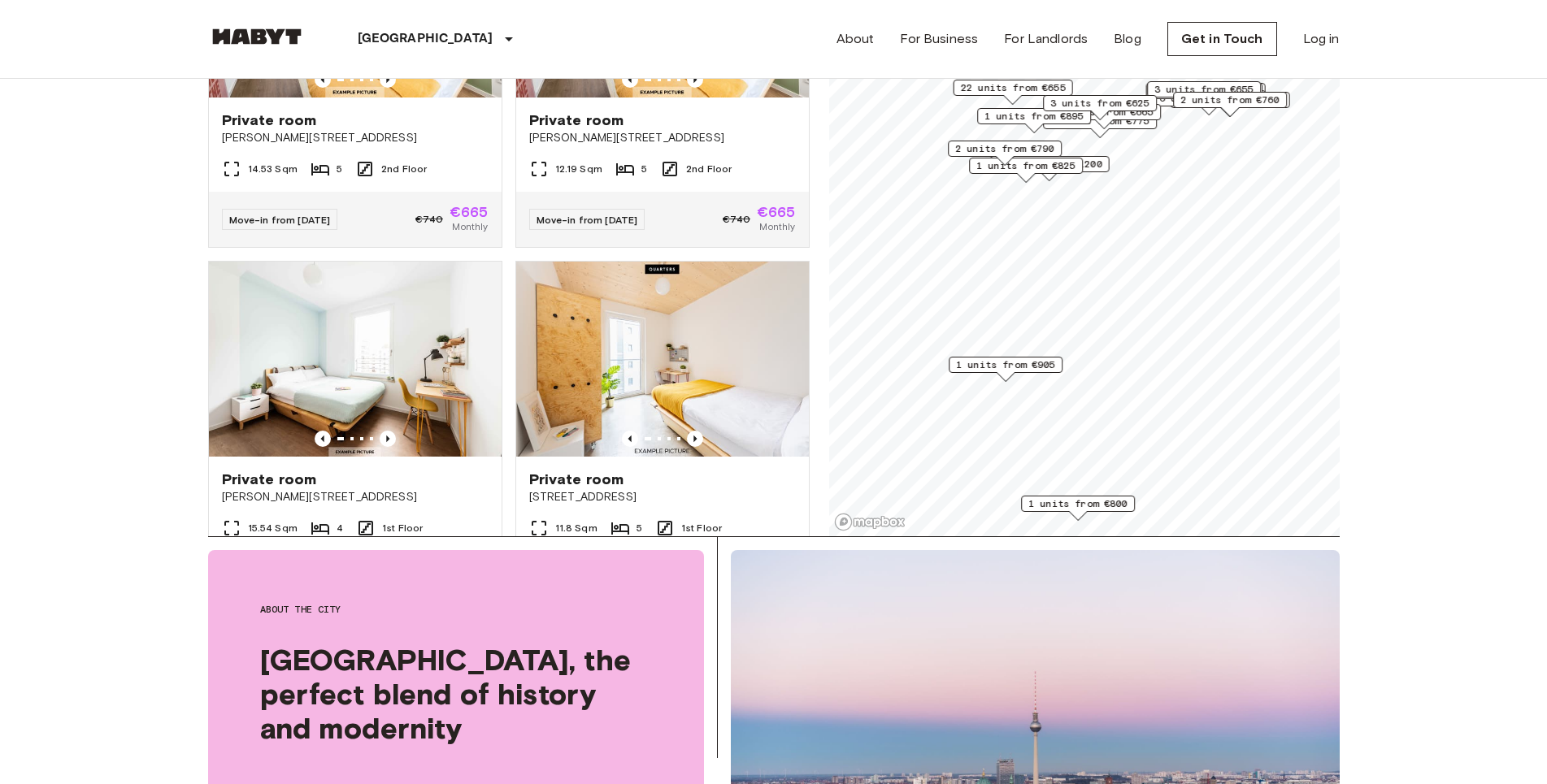
scroll to position [0, 0]
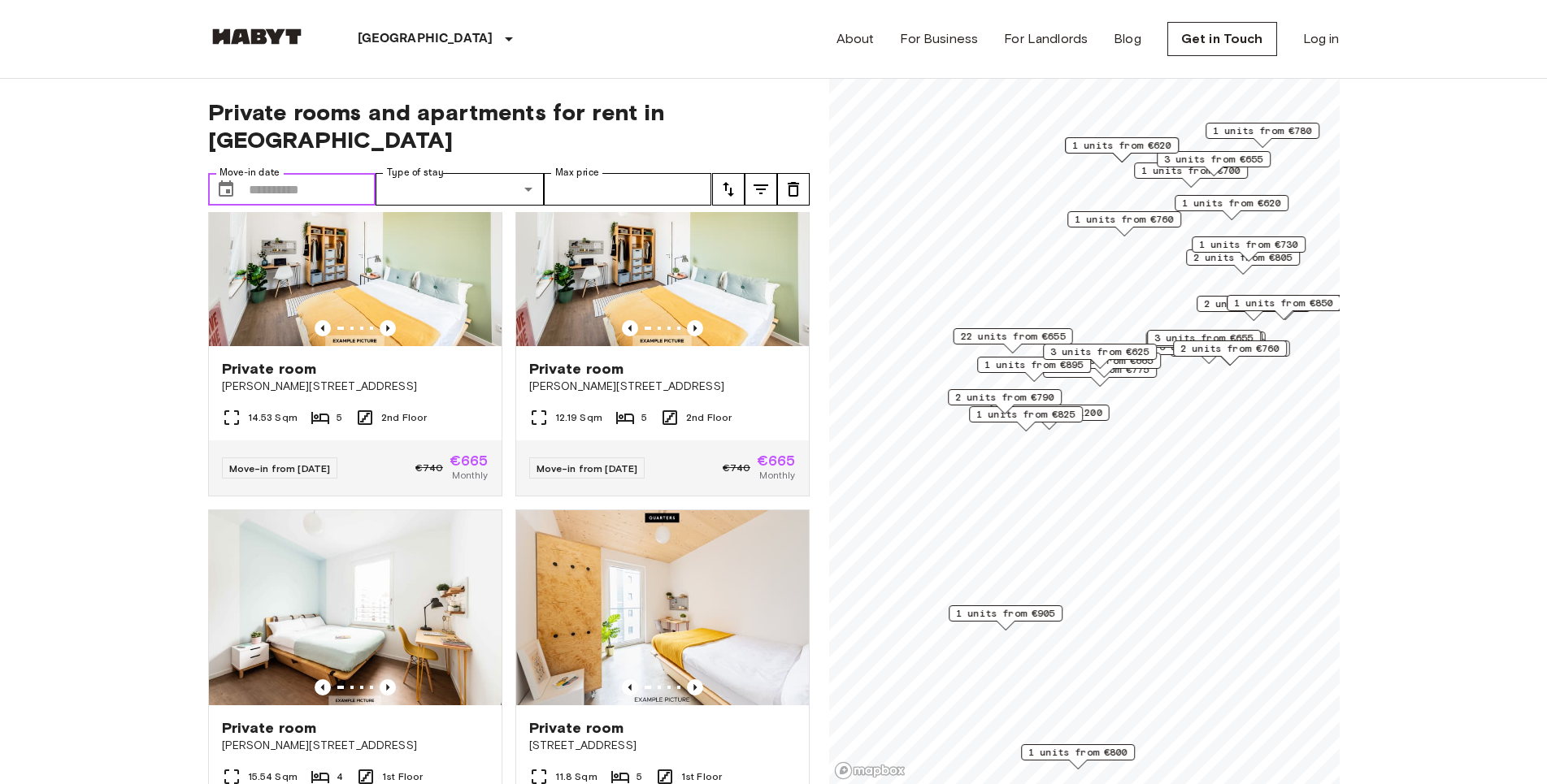
click at [321, 173] on input "Move-in date" at bounding box center [312, 189] width 128 height 32
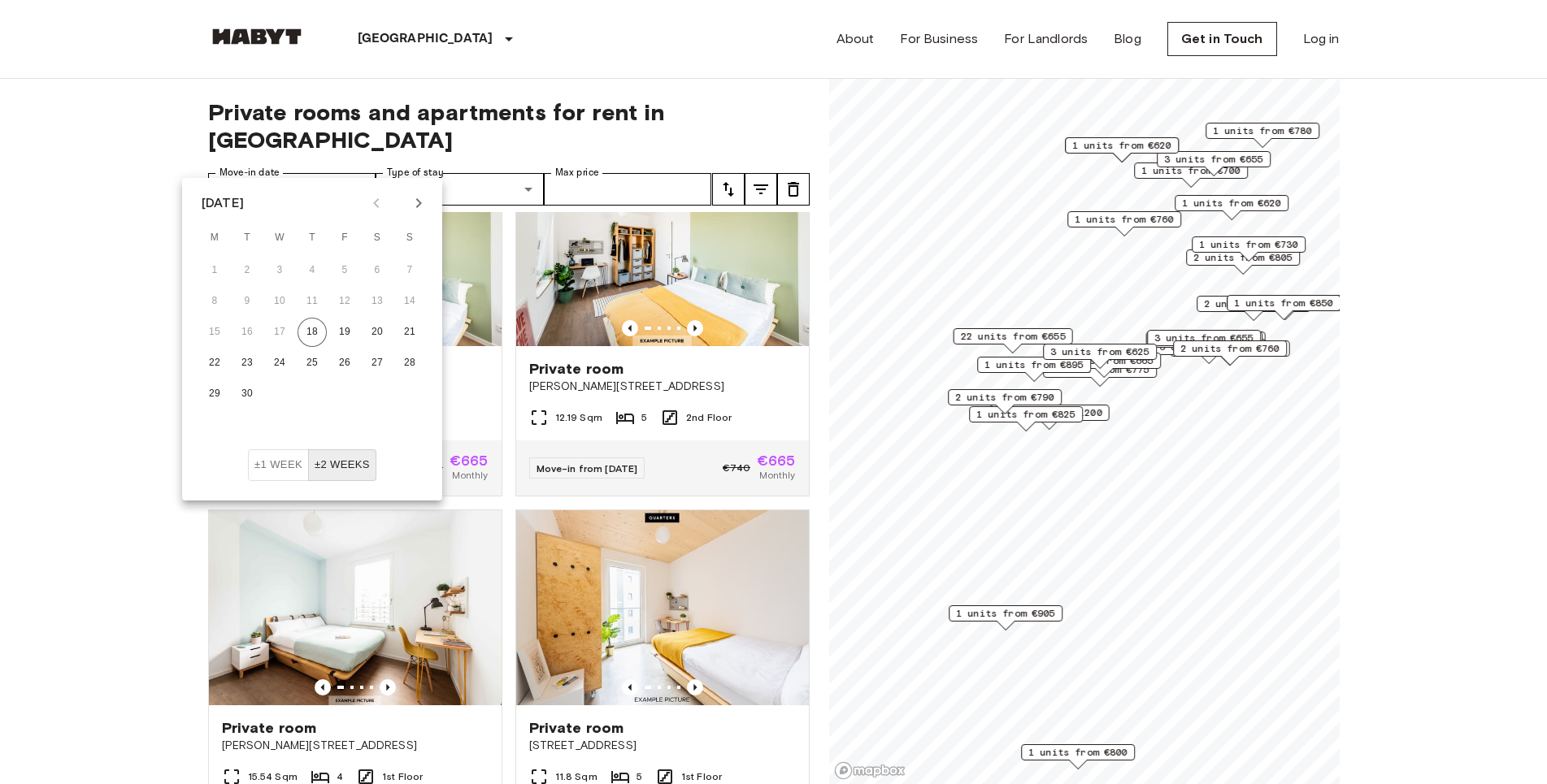
click at [418, 203] on icon "Next month" at bounding box center [418, 203] width 19 height 19
click at [278, 269] on button "1" at bounding box center [279, 270] width 29 height 29
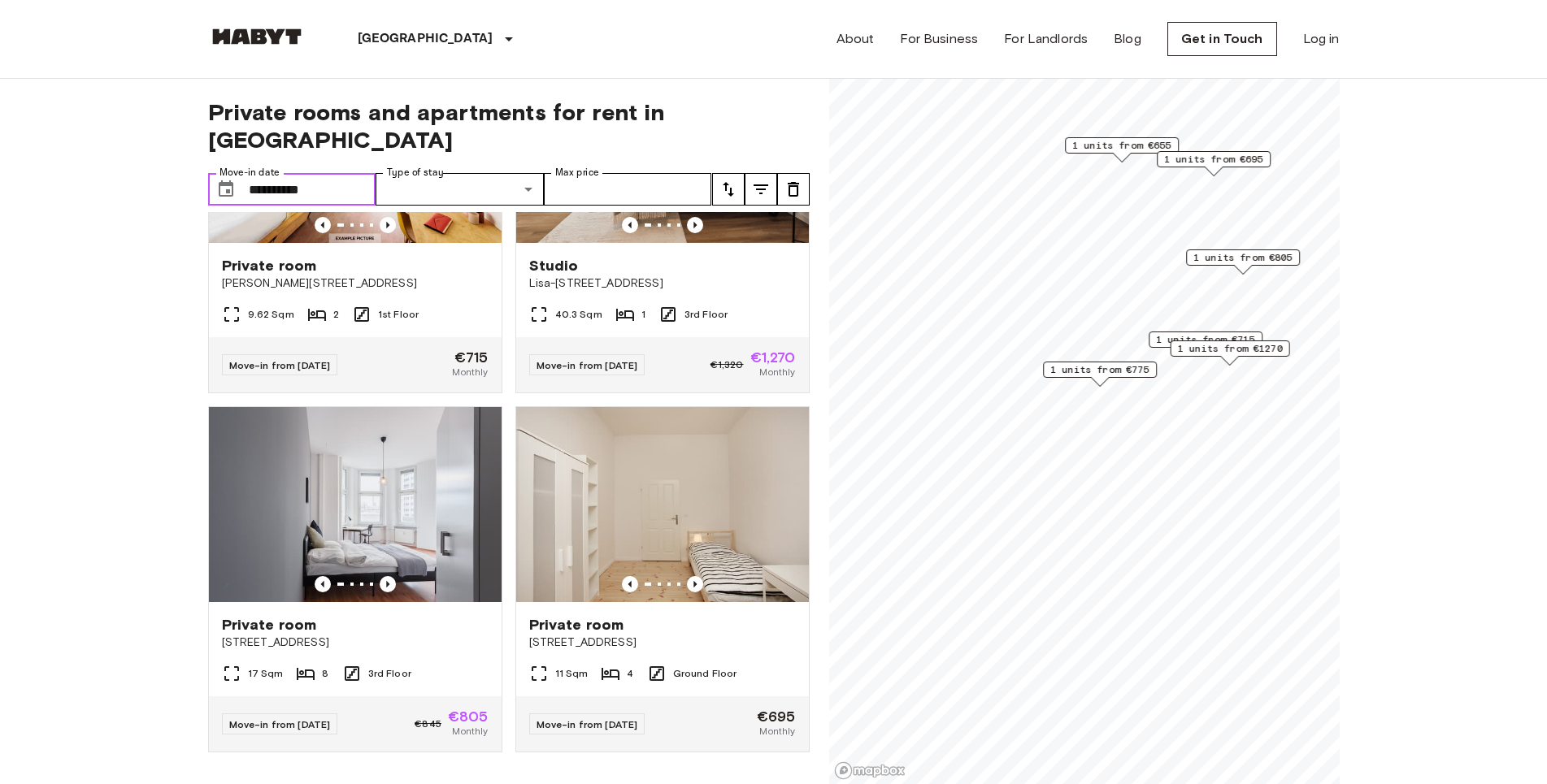
type input "**********"
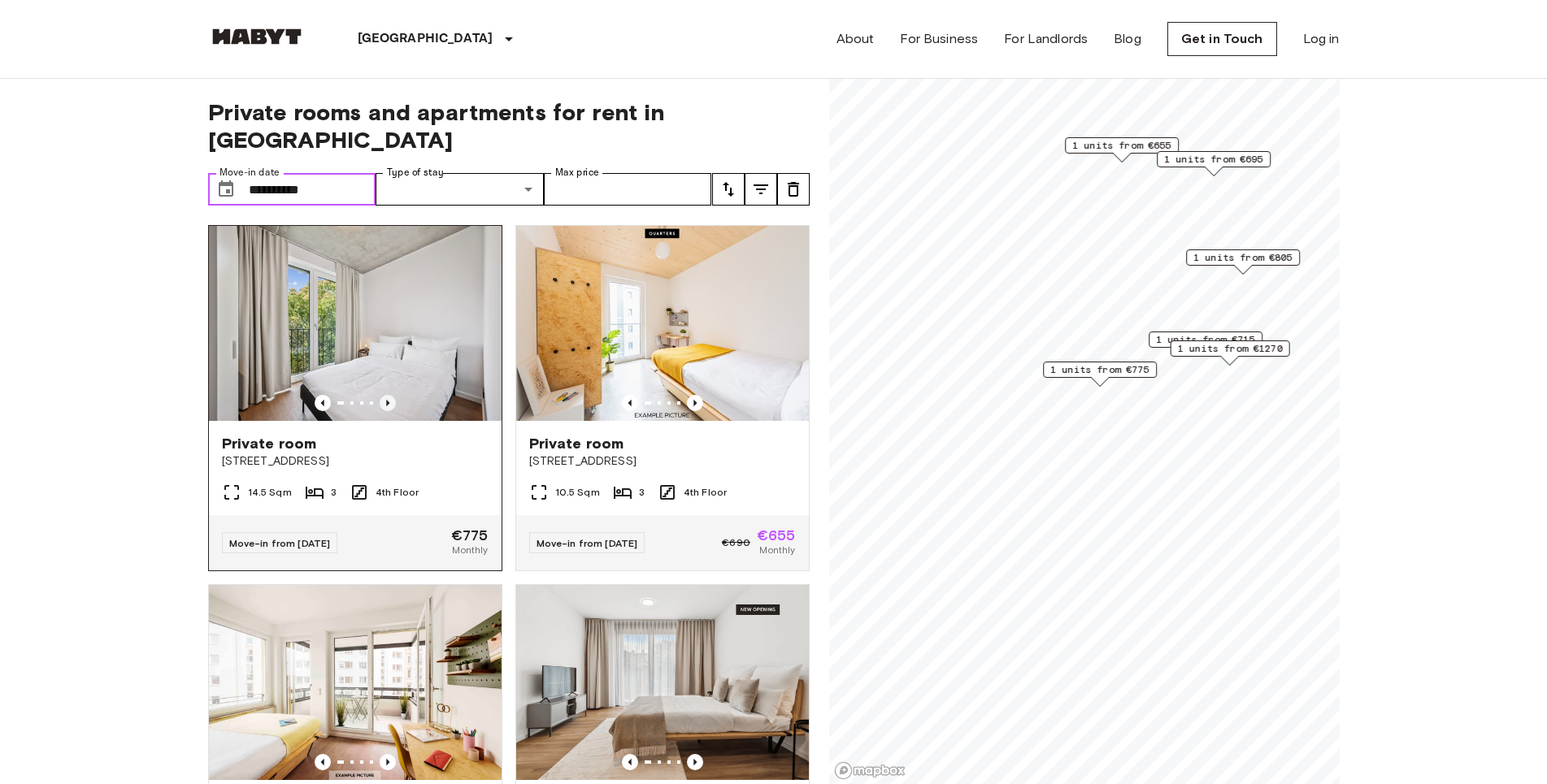
click at [384, 394] on icon "Previous image" at bounding box center [388, 403] width 17 height 17
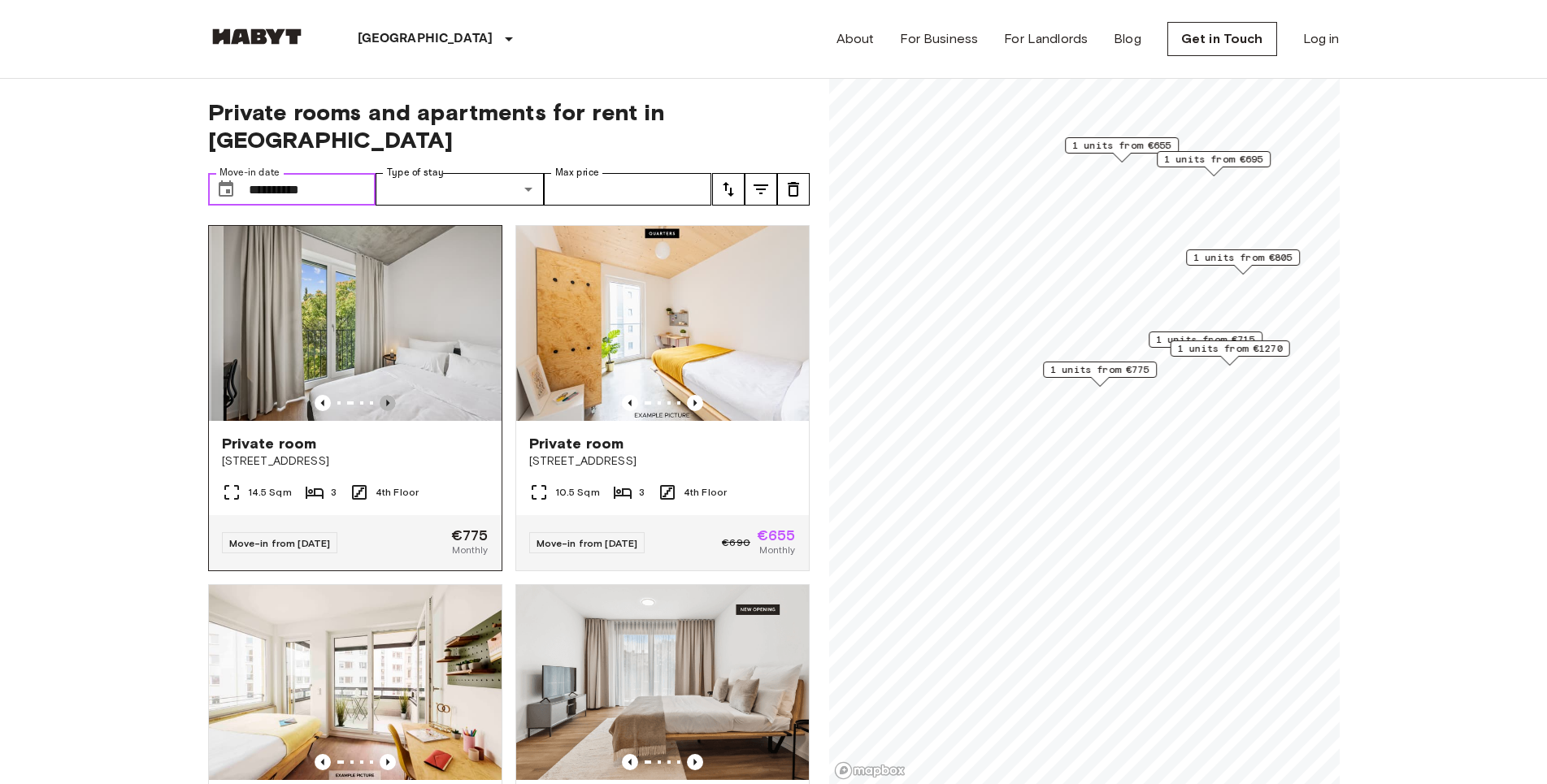
click at [386, 394] on icon "Previous image" at bounding box center [388, 403] width 17 height 17
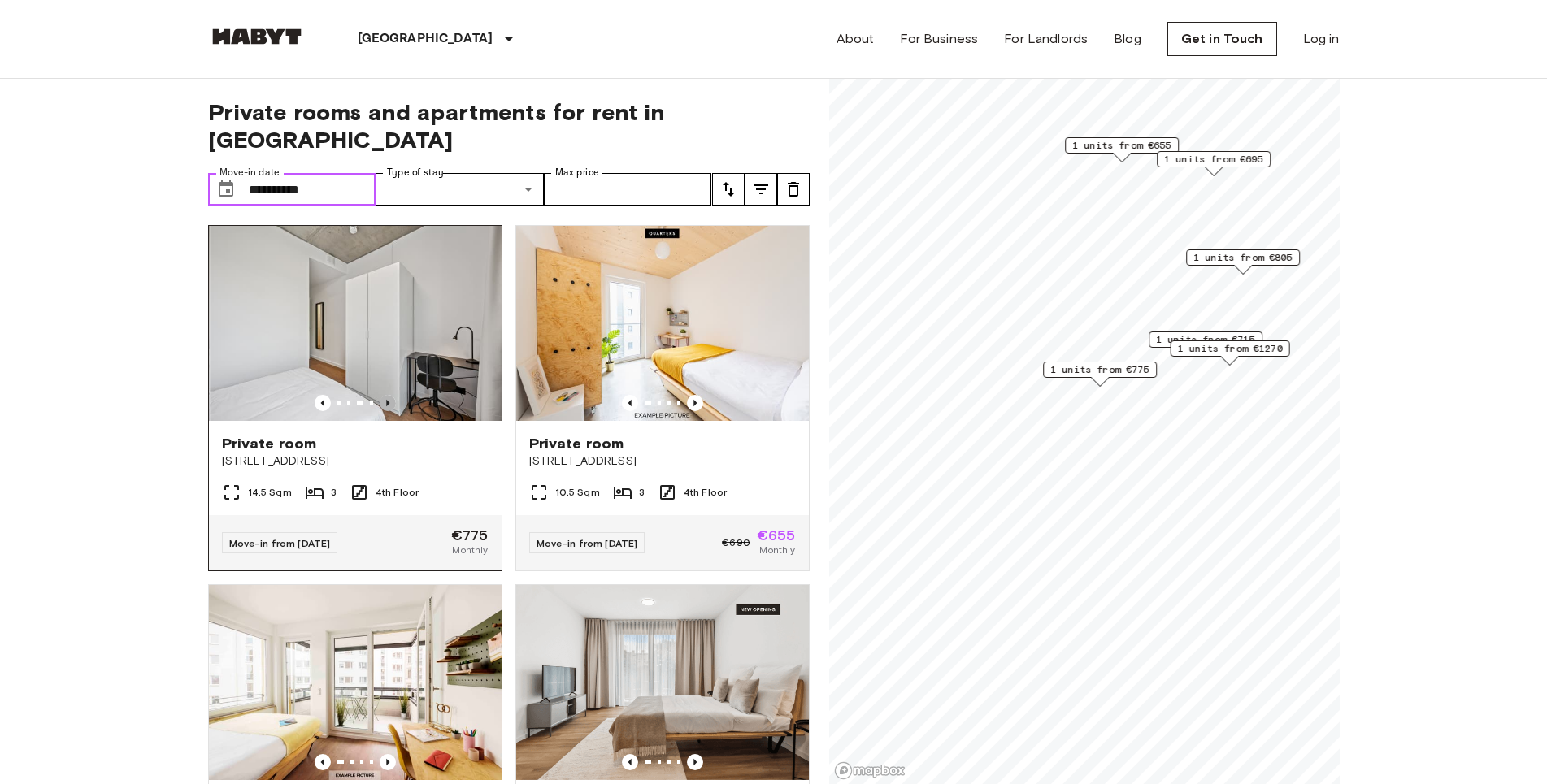
click at [386, 394] on icon "Previous image" at bounding box center [388, 403] width 17 height 17
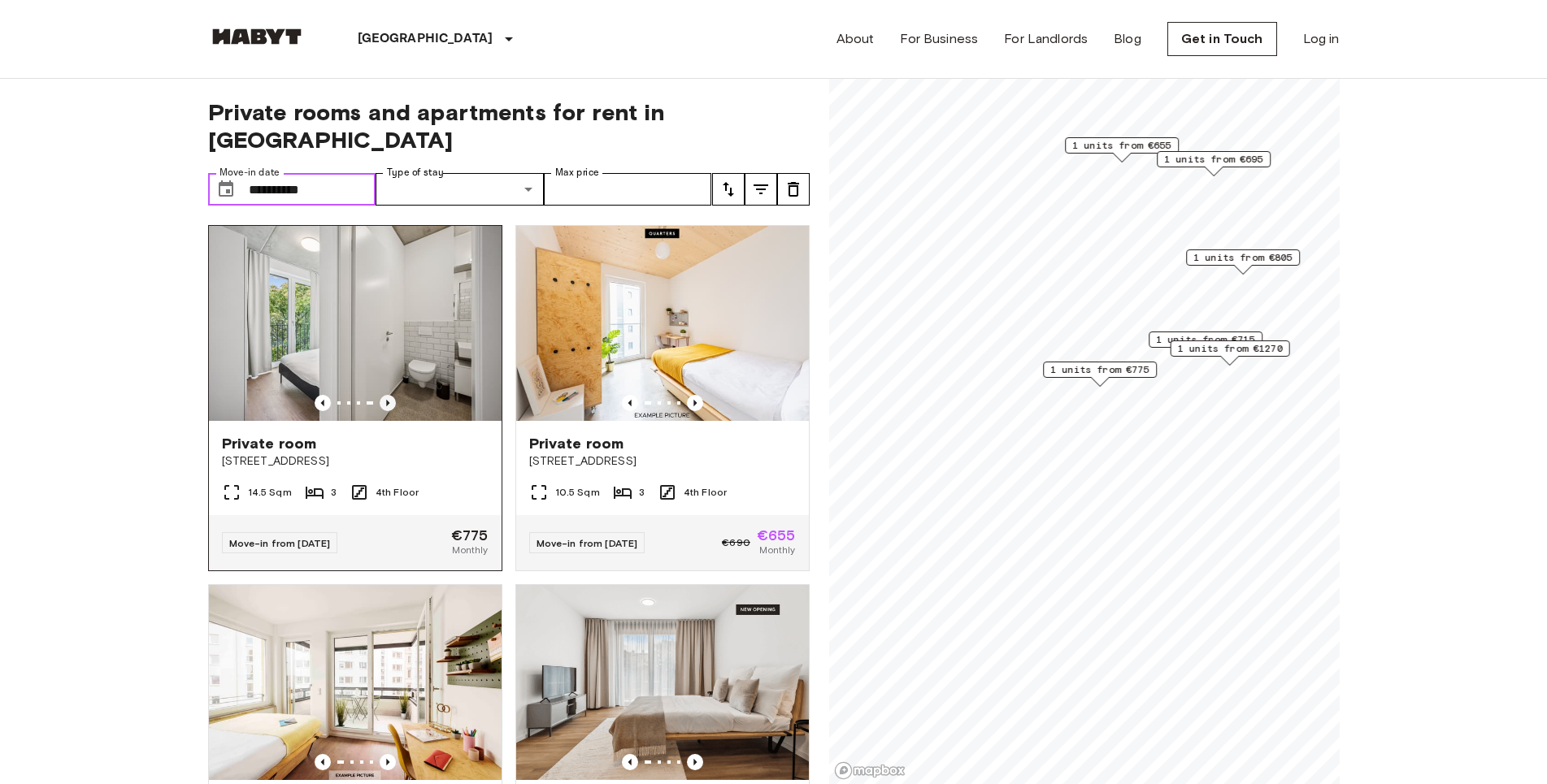
click at [386, 399] on icon "Previous image" at bounding box center [388, 403] width 3 height 7
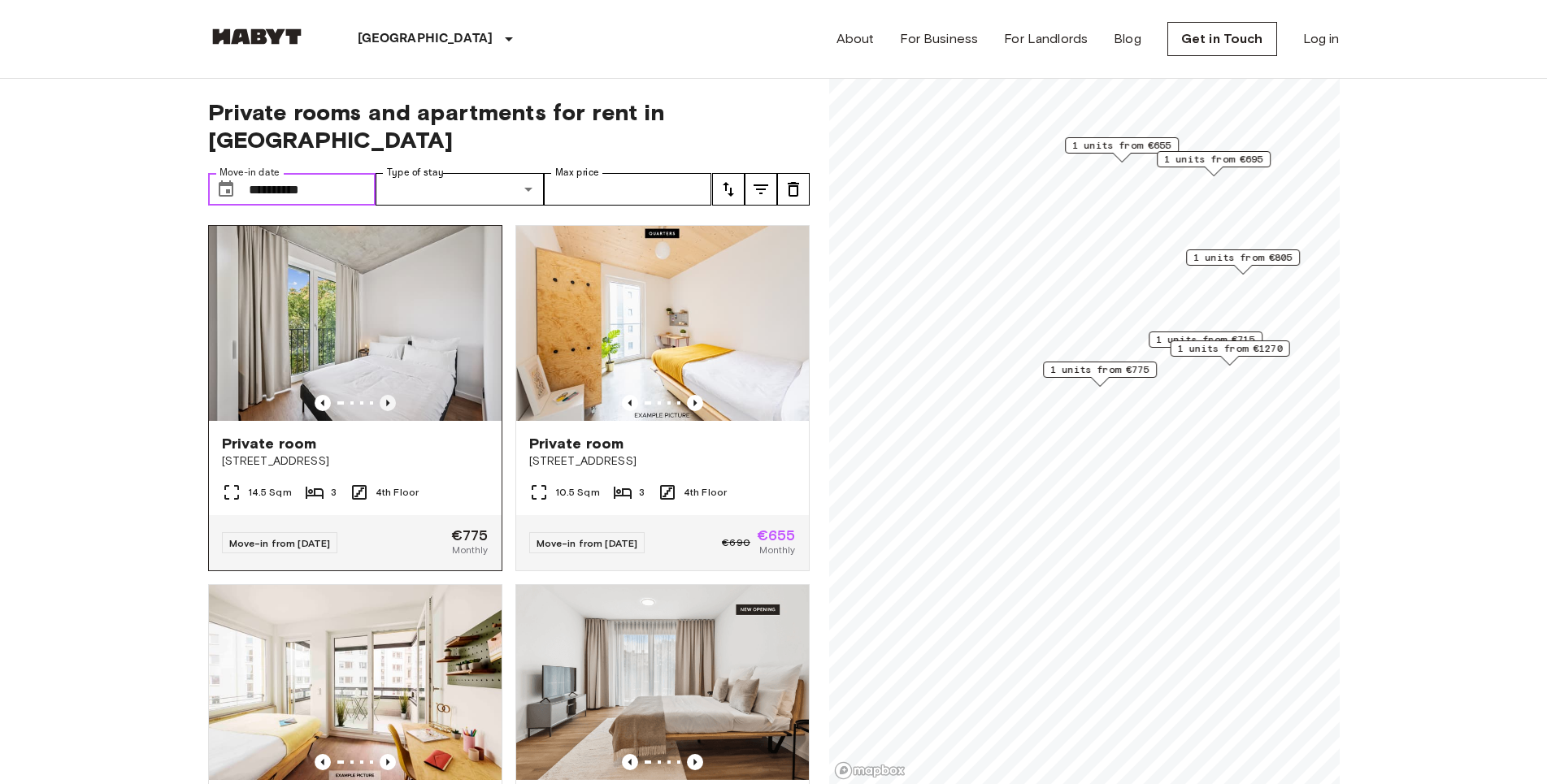
click at [386, 399] on icon "Previous image" at bounding box center [388, 403] width 3 height 7
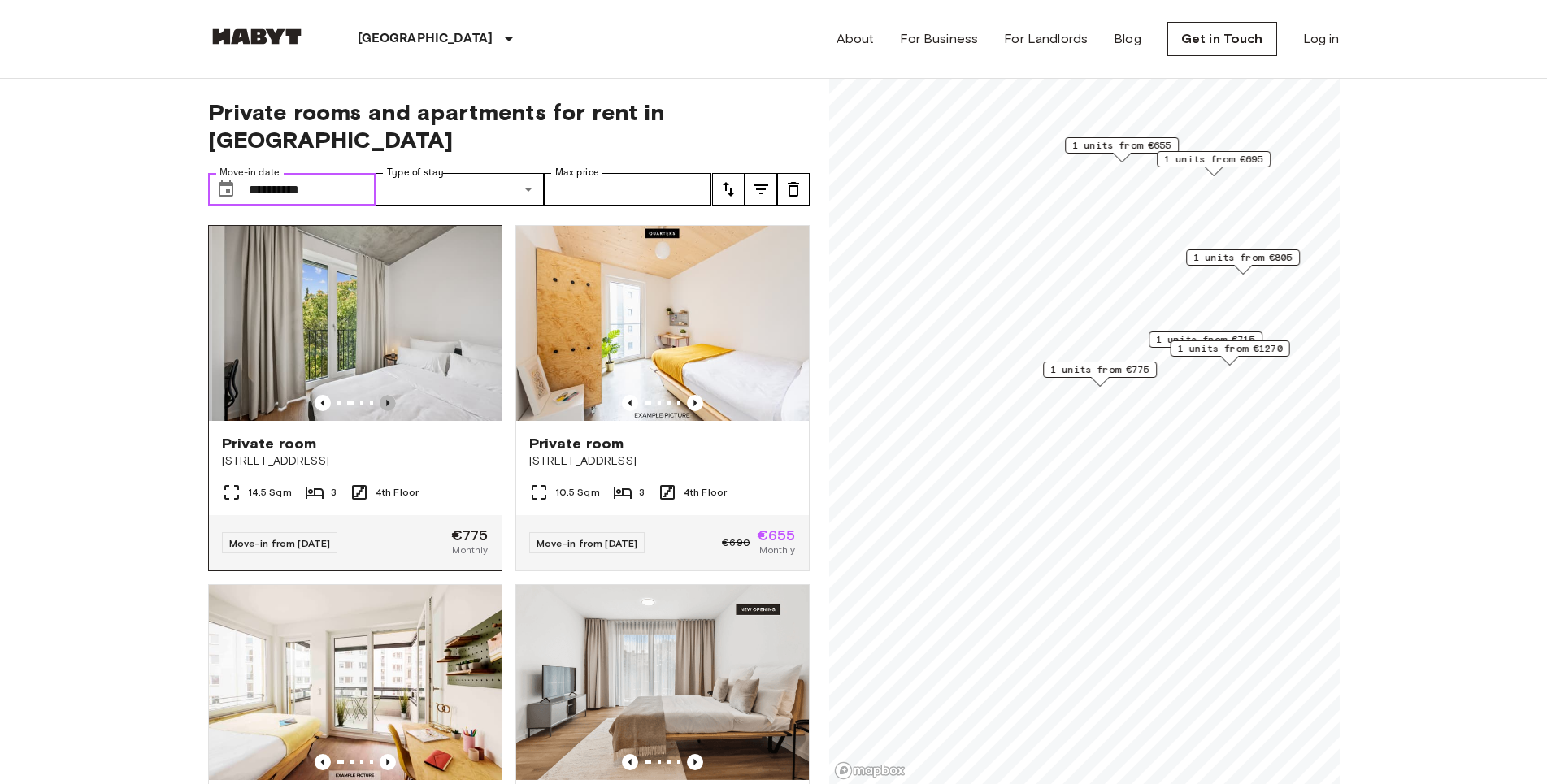
click at [386, 394] on icon "Previous image" at bounding box center [388, 403] width 17 height 17
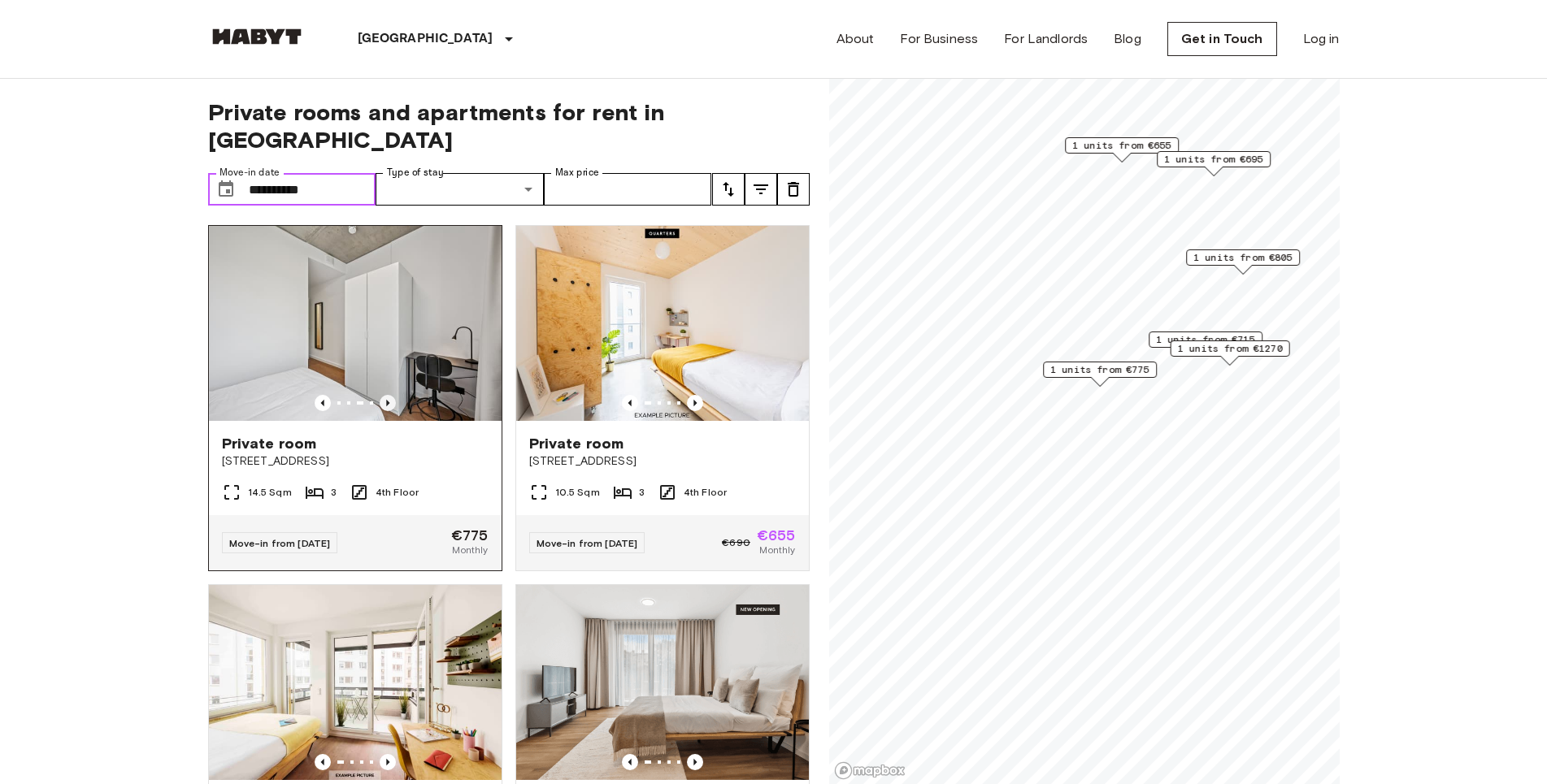
click at [386, 394] on icon "Previous image" at bounding box center [388, 403] width 17 height 17
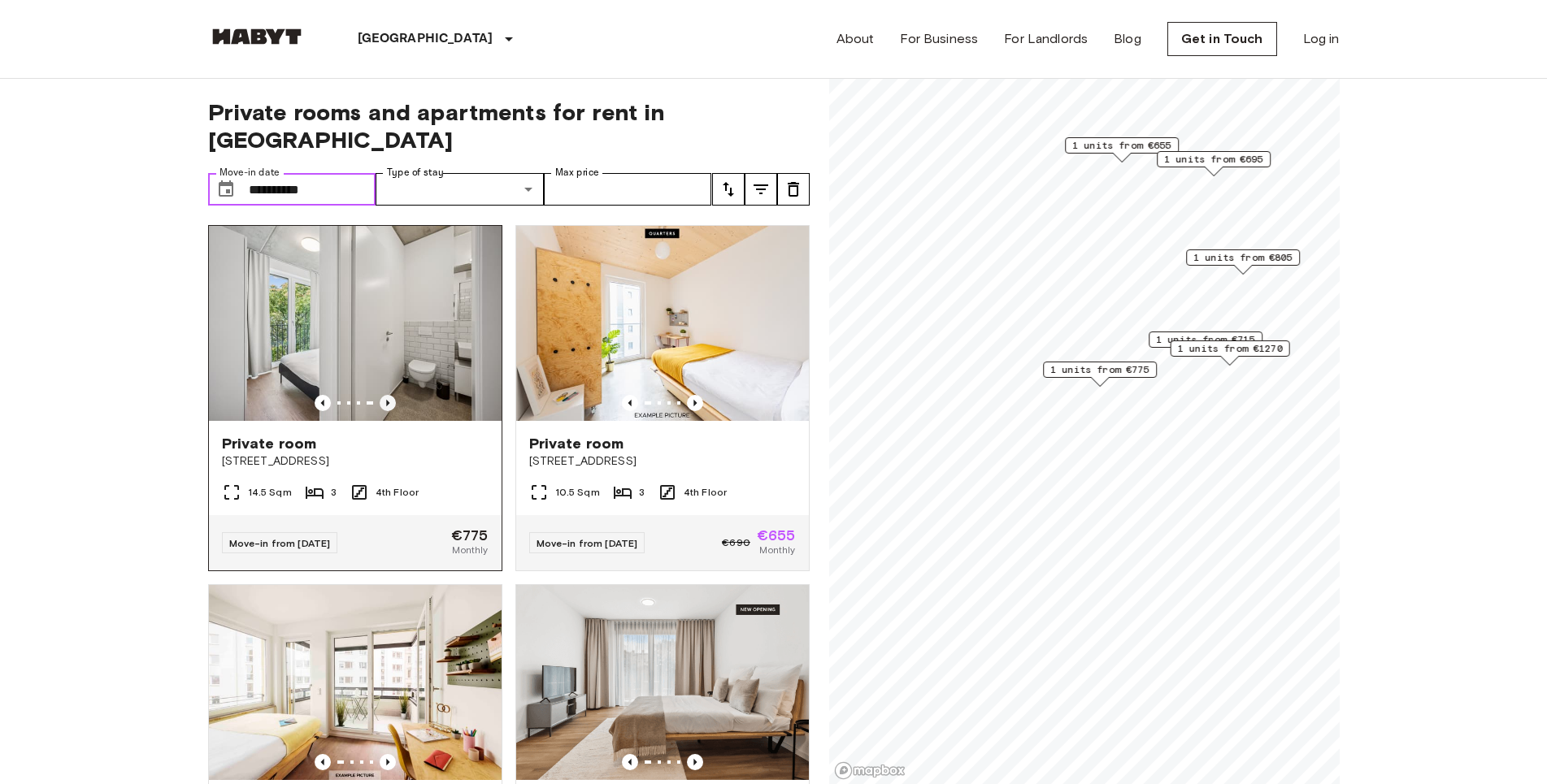
click at [386, 394] on icon "Previous image" at bounding box center [388, 403] width 17 height 17
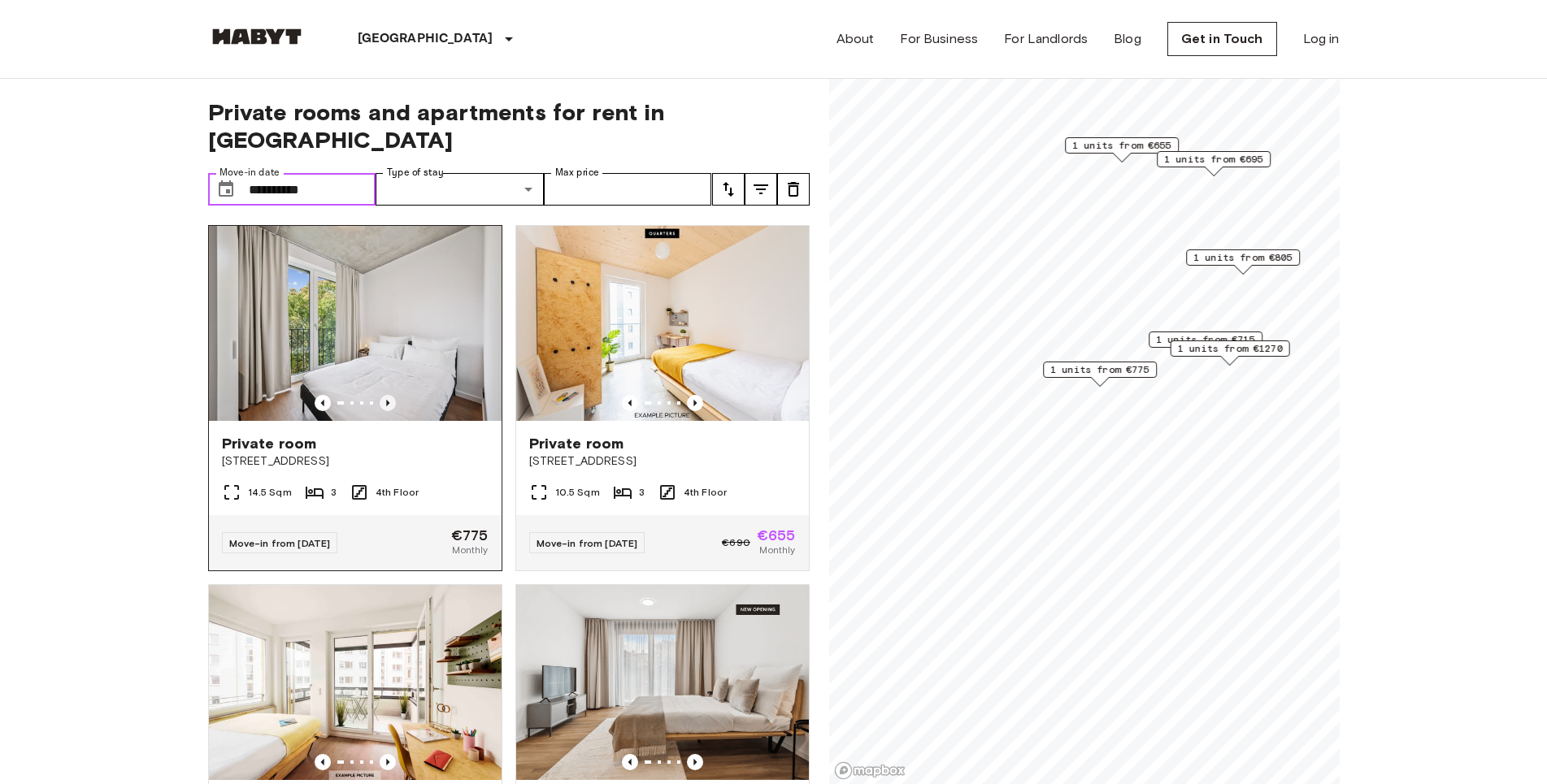
click at [386, 394] on icon "Previous image" at bounding box center [388, 403] width 17 height 17
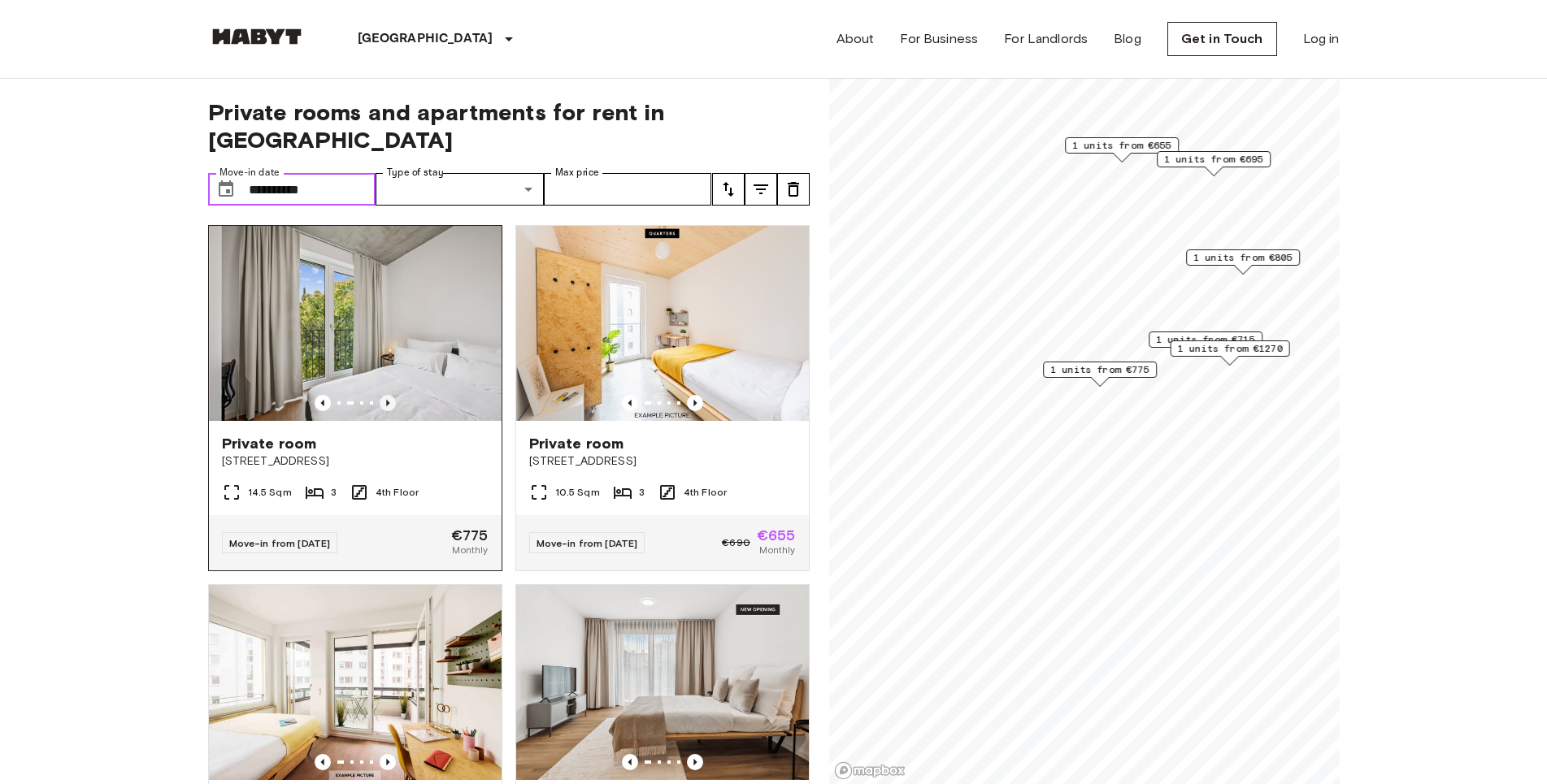
click at [389, 394] on icon "Previous image" at bounding box center [388, 403] width 17 height 17
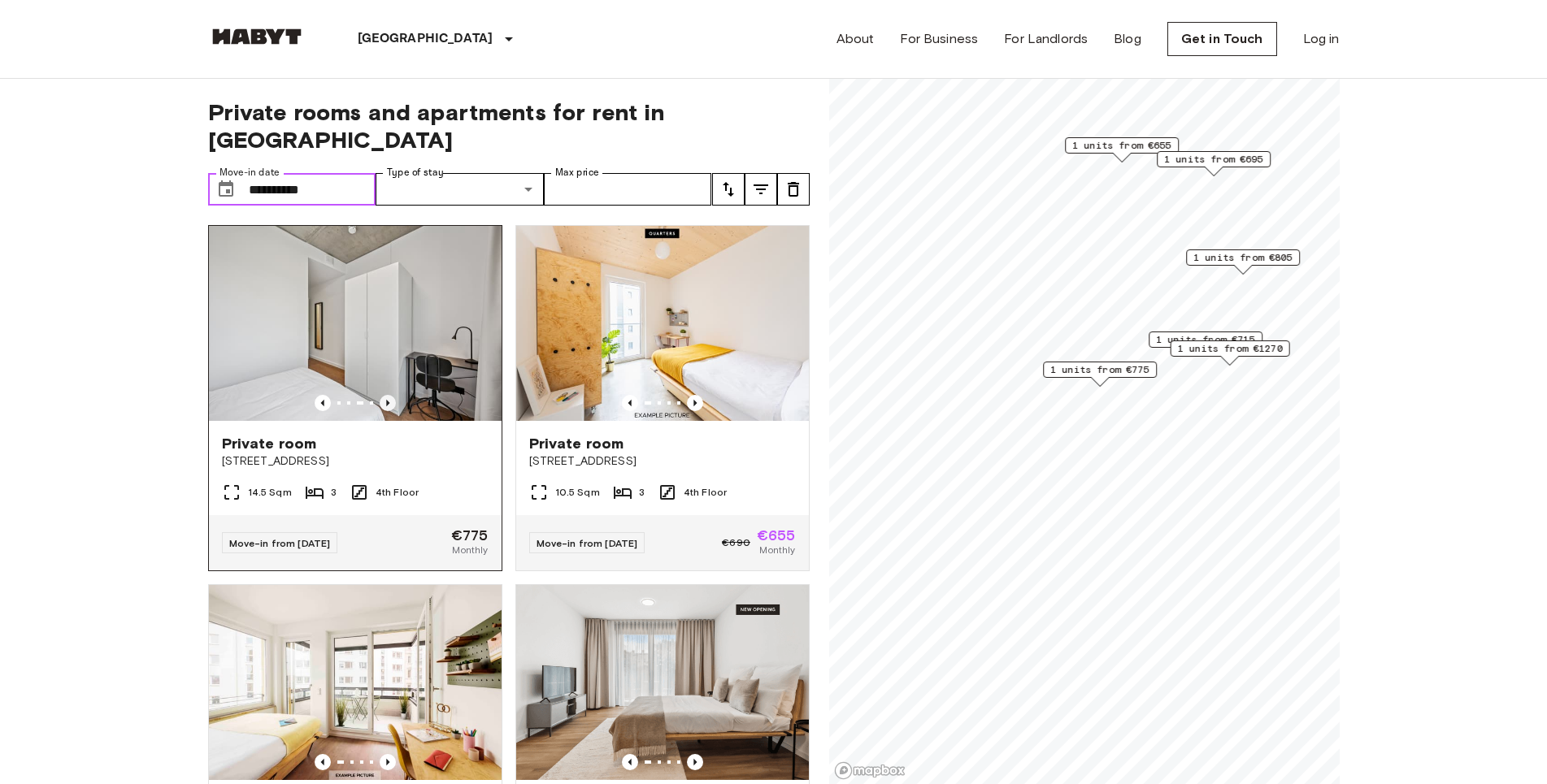
click at [387, 394] on icon "Previous image" at bounding box center [388, 403] width 17 height 17
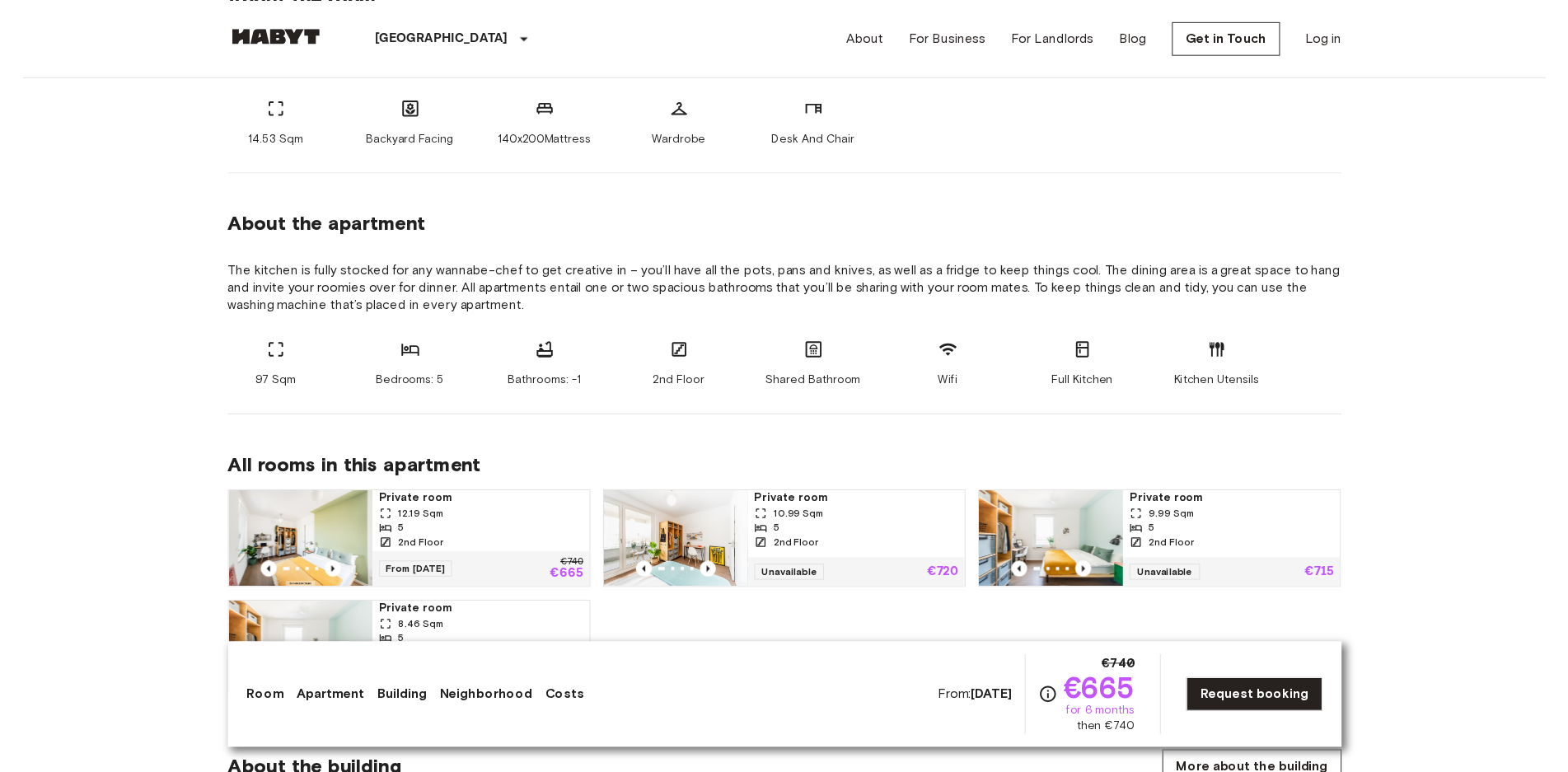
scroll to position [672, 0]
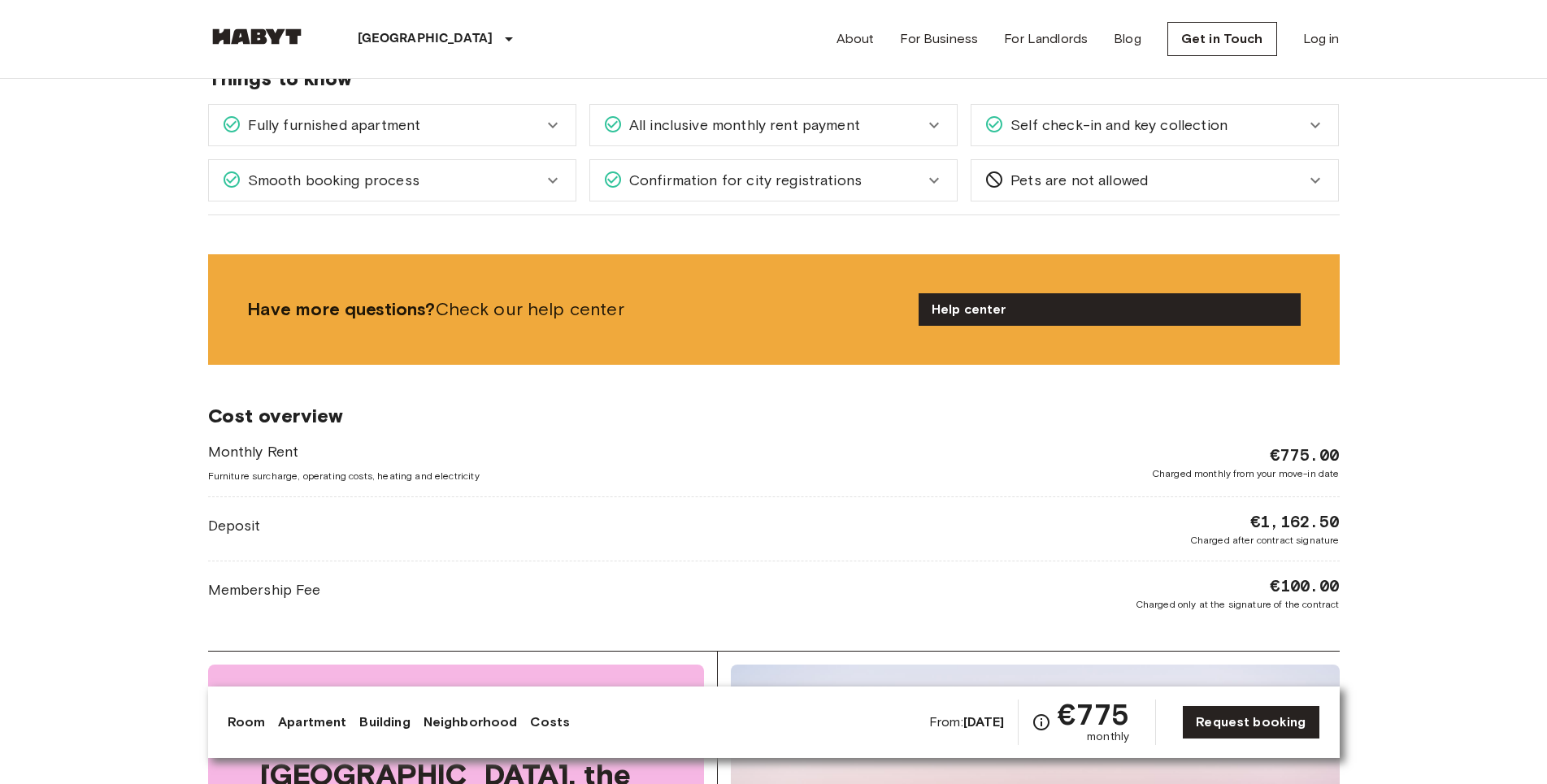
scroll to position [2155, 0]
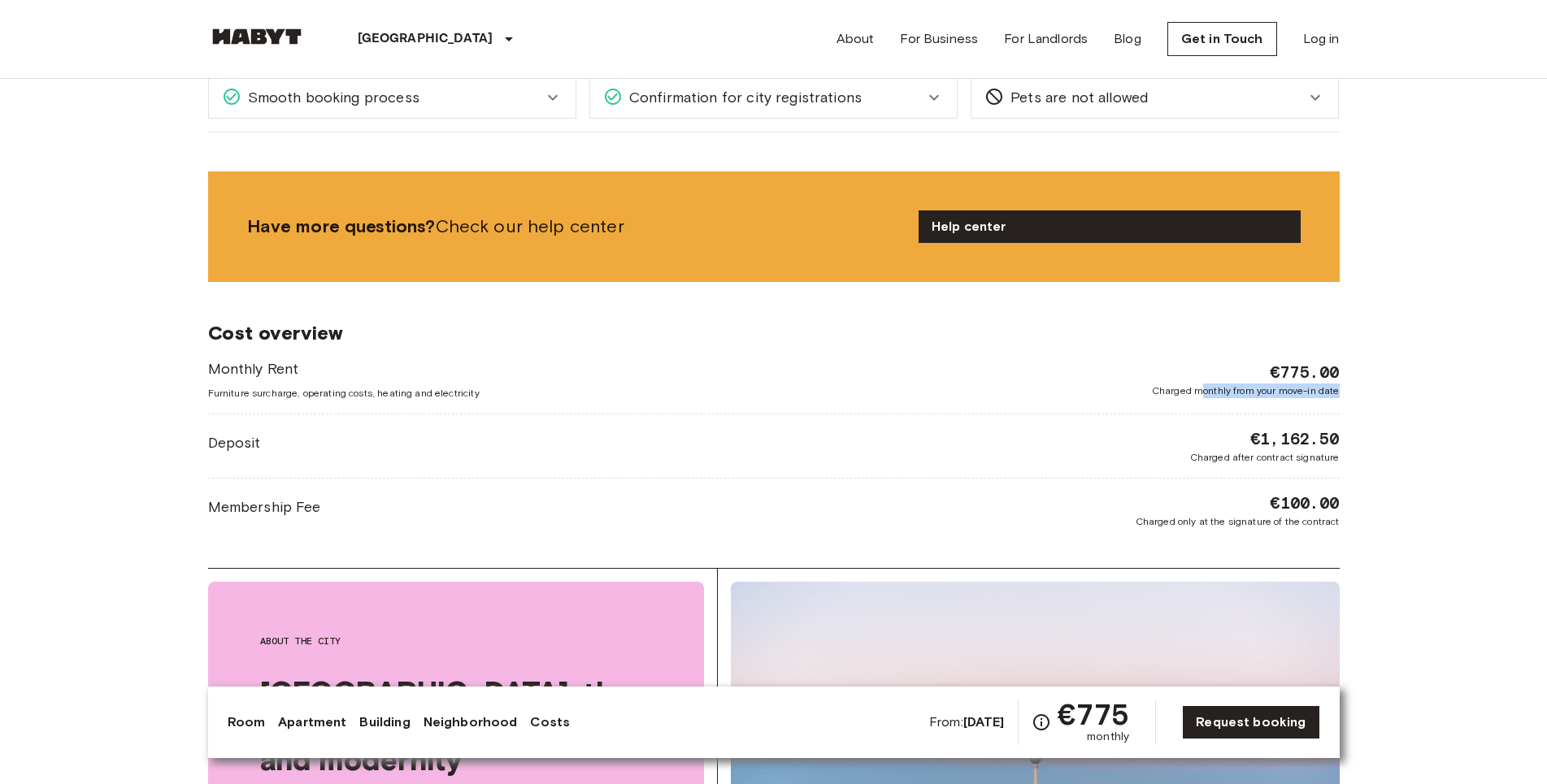
drag, startPoint x: 1376, startPoint y: 385, endPoint x: 1201, endPoint y: 375, distance: 175.3
click at [1201, 375] on body "[GEOGRAPHIC_DATA] [GEOGRAPHIC_DATA] [GEOGRAPHIC_DATA] [GEOGRAPHIC_DATA] [GEOGRA…" at bounding box center [774, 314] width 1547 height 4939
click at [1180, 362] on div "€775.00 Charged monthly from your move-in date" at bounding box center [1245, 379] width 188 height 37
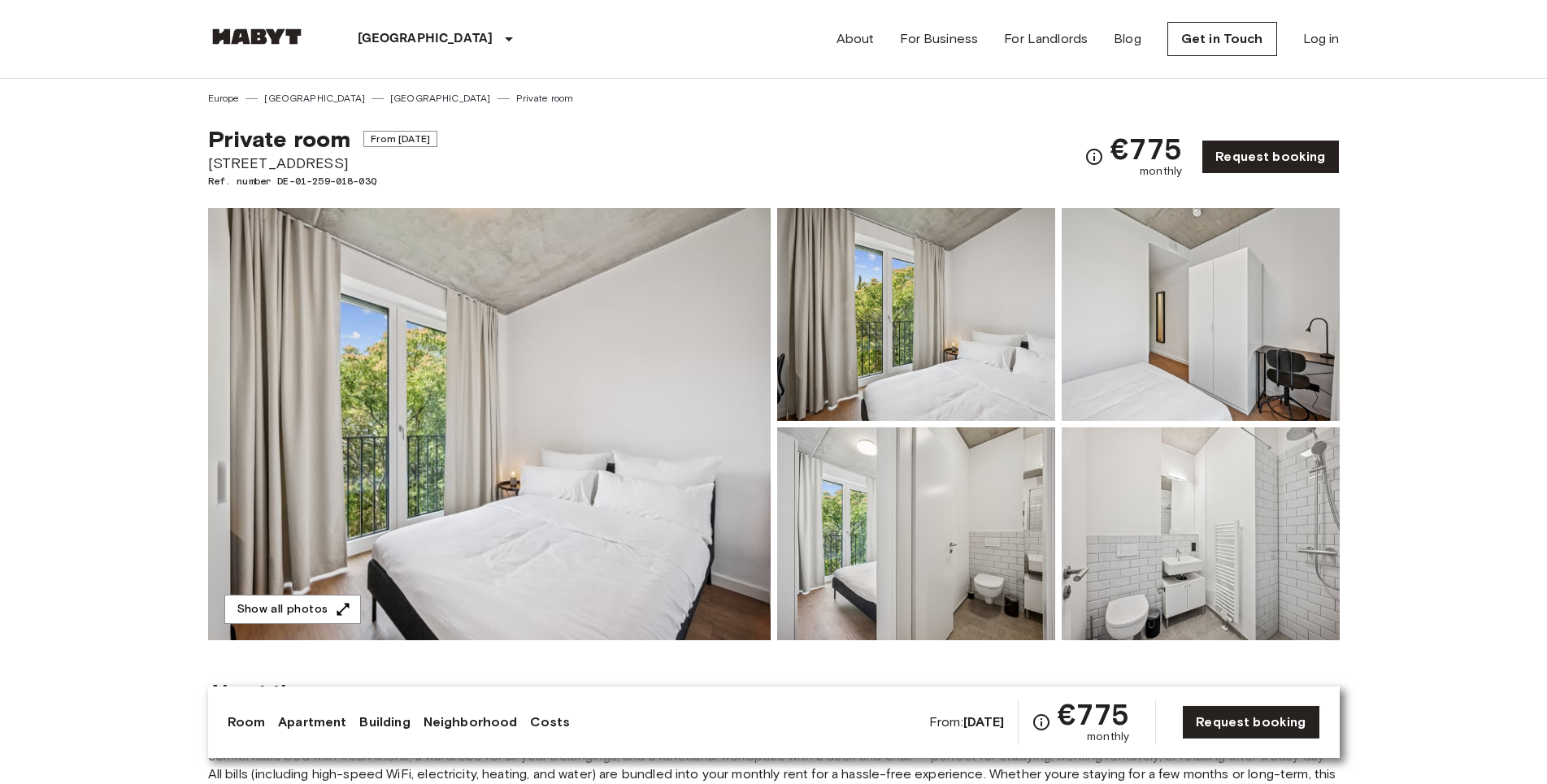
scroll to position [0, 0]
